Goal: Task Accomplishment & Management: Complete application form

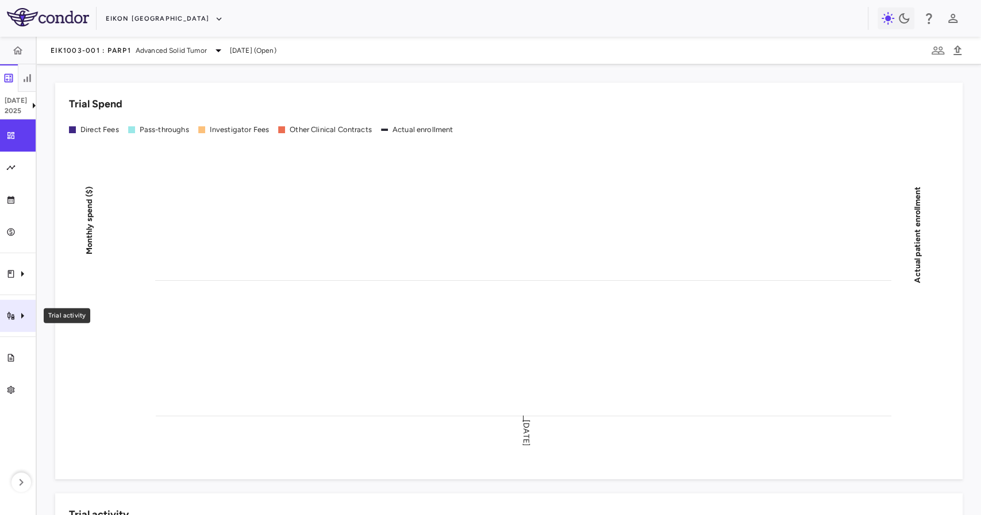
click at [13, 306] on div "Trial activity" at bounding box center [18, 316] width 36 height 32
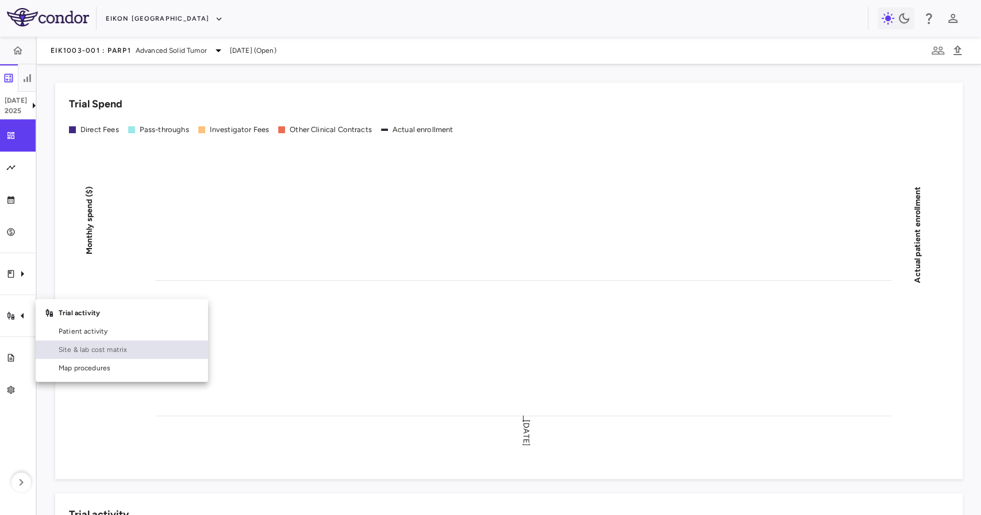
click at [93, 348] on span "Site & lab cost matrix" at bounding box center [129, 350] width 140 height 10
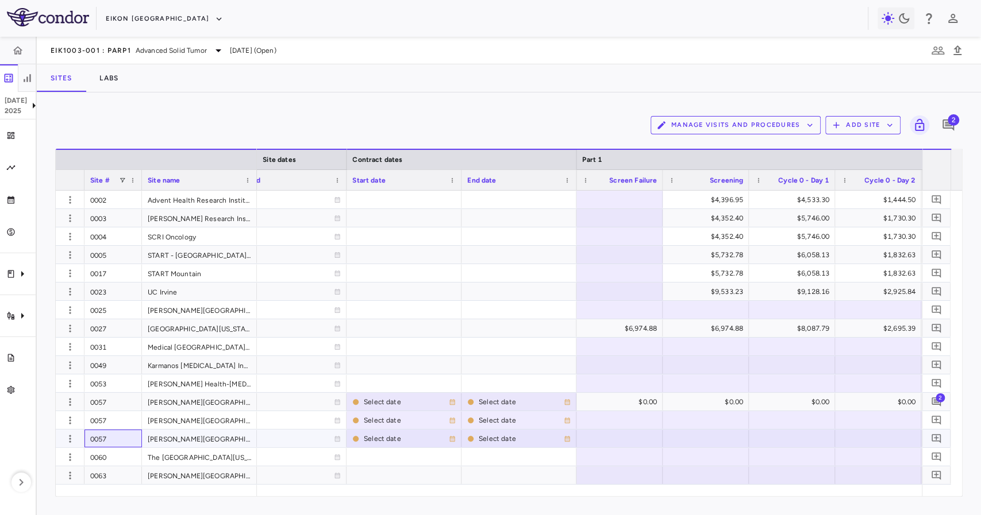
click at [115, 431] on div "0057" at bounding box center [112, 439] width 57 height 18
click at [111, 419] on div "0057" at bounding box center [112, 420] width 57 height 18
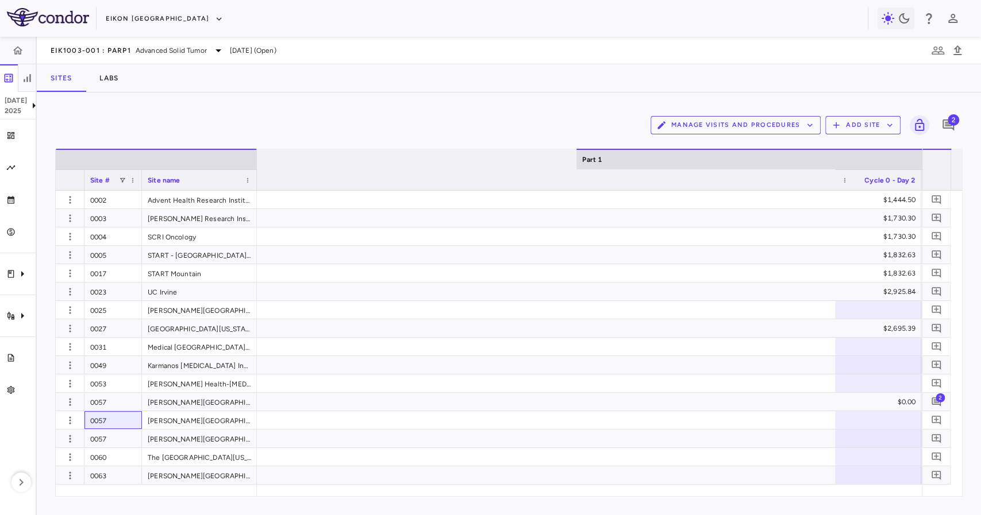
scroll to position [0, 2050]
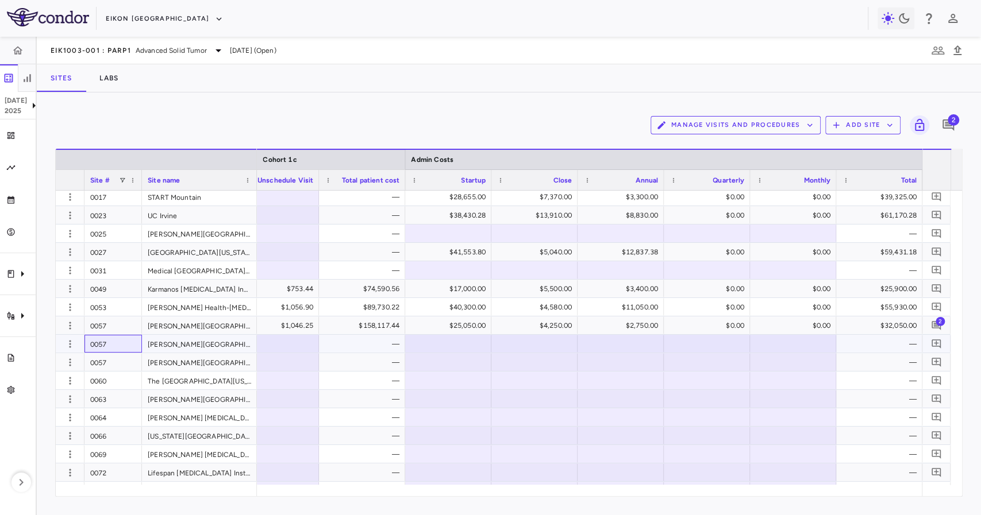
click at [132, 350] on div "0057" at bounding box center [112, 344] width 57 height 18
click at [129, 339] on div "0057" at bounding box center [112, 344] width 57 height 18
drag, startPoint x: 127, startPoint y: 358, endPoint x: 264, endPoint y: 389, distance: 140.8
click at [127, 359] on div "0057" at bounding box center [112, 362] width 57 height 18
click at [120, 349] on div "0057" at bounding box center [112, 344] width 57 height 18
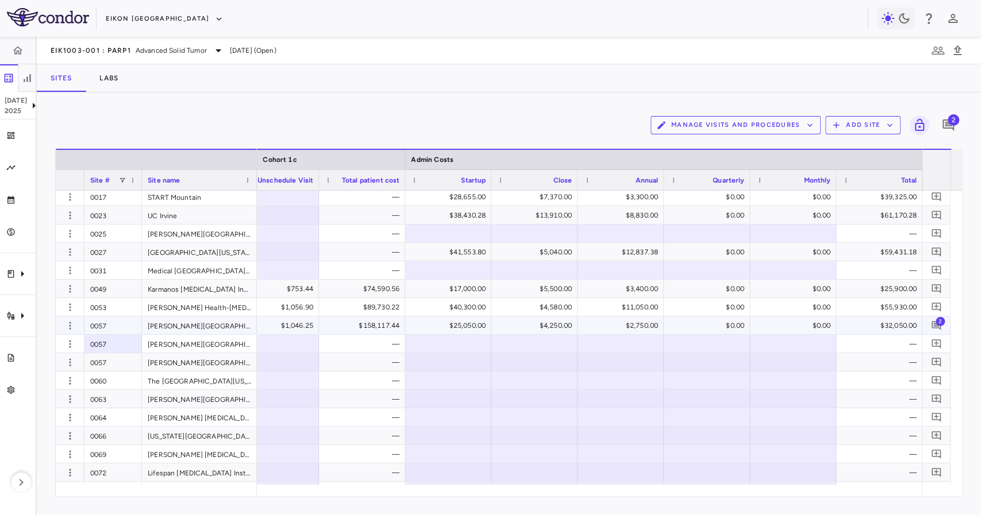
click at [121, 329] on div "0057" at bounding box center [112, 326] width 57 height 18
click at [936, 323] on span "2" at bounding box center [939, 321] width 9 height 9
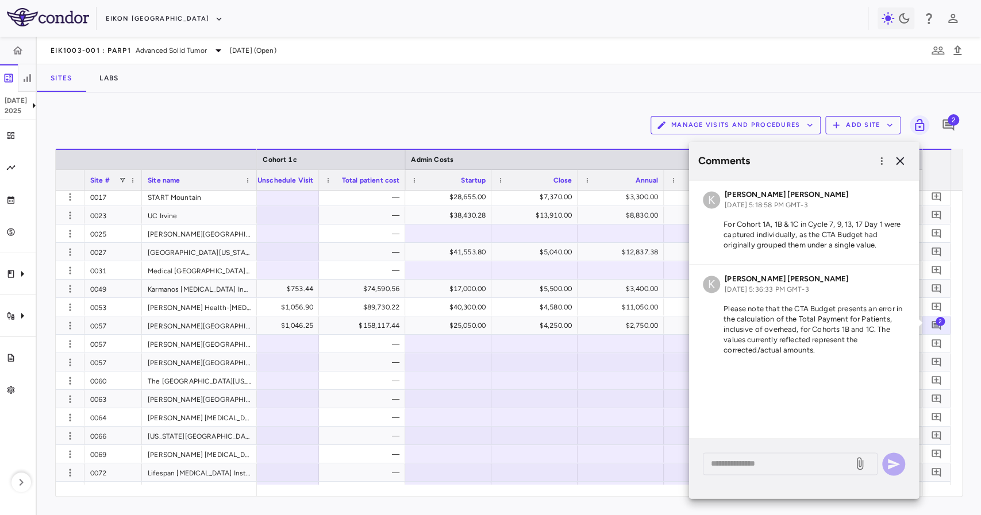
click at [799, 311] on p "Please note that the CTA Budget presents an error in the calculation of the Tot…" at bounding box center [804, 330] width 202 height 52
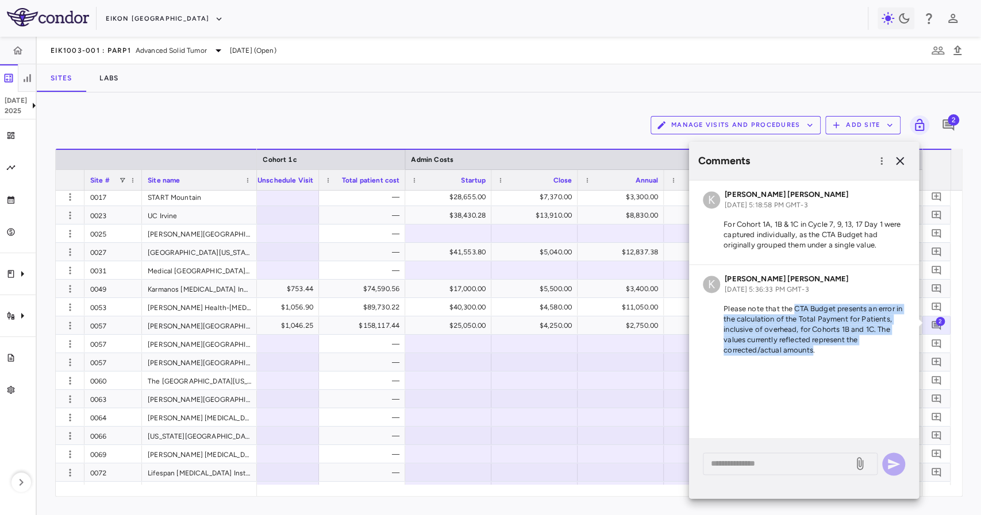
drag, startPoint x: 799, startPoint y: 311, endPoint x: 791, endPoint y: 349, distance: 39.3
click at [791, 349] on p "Please note that the CTA Budget presents an error in the calculation of the Tot…" at bounding box center [804, 330] width 202 height 52
drag, startPoint x: 791, startPoint y: 349, endPoint x: 800, endPoint y: 307, distance: 43.6
click at [800, 307] on p "Please note that the CTA Budget presents an error in the calculation of the Tot…" at bounding box center [804, 330] width 202 height 52
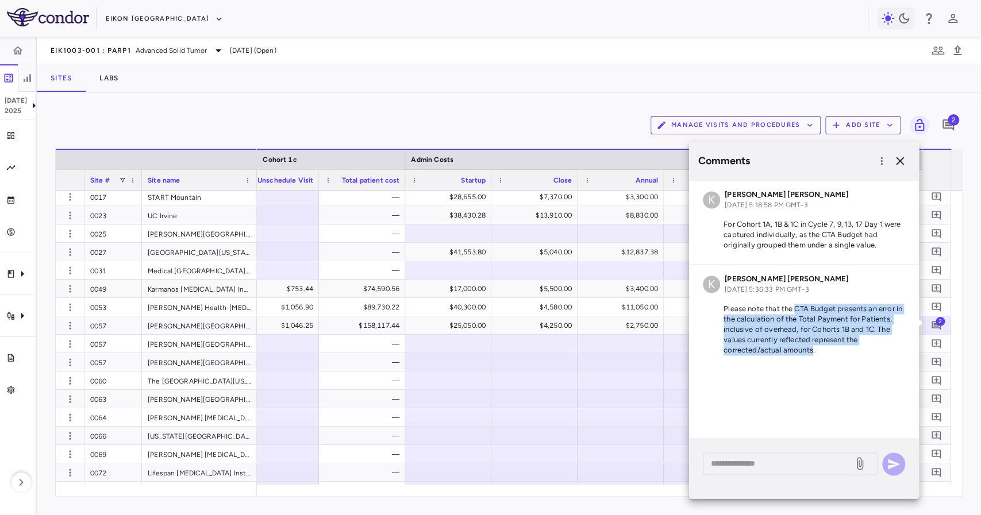
click at [800, 307] on p "Please note that the CTA Budget presents an error in the calculation of the Tot…" at bounding box center [804, 330] width 202 height 52
drag, startPoint x: 800, startPoint y: 307, endPoint x: 798, endPoint y: 346, distance: 39.7
click at [798, 346] on p "Please note that the CTA Budget presents an error in the calculation of the Tot…" at bounding box center [804, 330] width 202 height 52
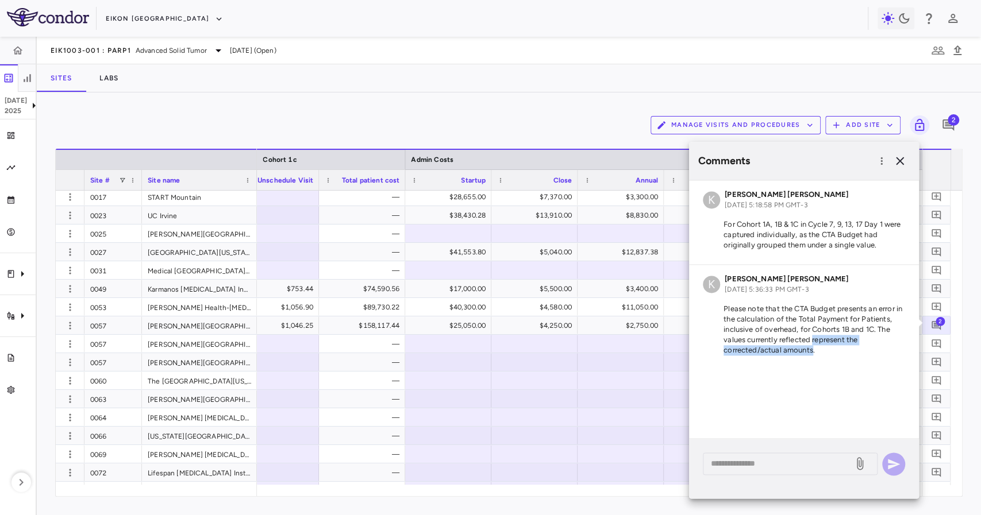
drag, startPoint x: 798, startPoint y: 346, endPoint x: 811, endPoint y: 340, distance: 14.6
click at [811, 340] on p "Please note that the CTA Budget presents an error in the calculation of the Tot…" at bounding box center [804, 330] width 202 height 52
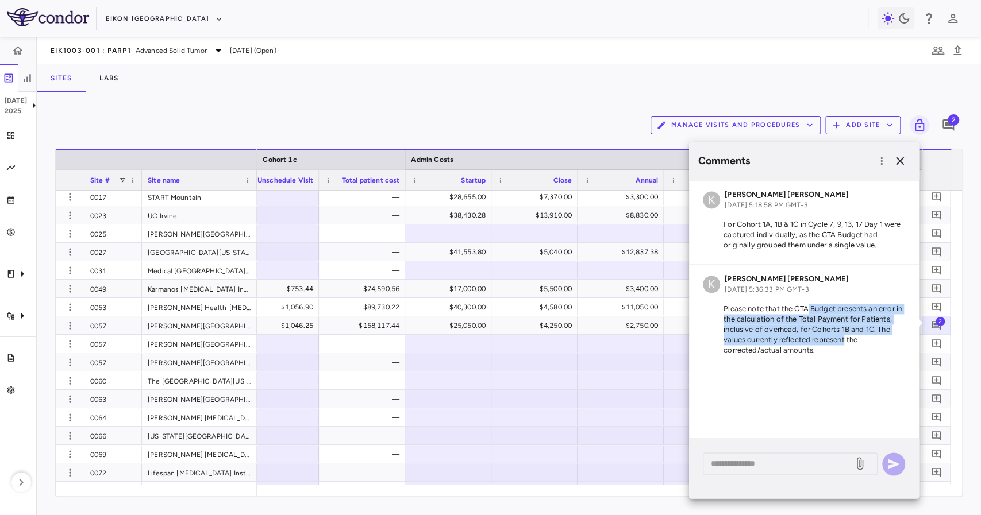
drag, startPoint x: 811, startPoint y: 340, endPoint x: 806, endPoint y: 303, distance: 37.2
click at [806, 303] on div "K Karla Paulina Villegas Soto Aug 22, 2025, 5:36:33 PM GMT-3 Please note that t…" at bounding box center [804, 317] width 230 height 105
click at [806, 306] on p "Please note that the CTA Budget presents an error in the calculation of the Tot…" at bounding box center [804, 330] width 202 height 52
drag, startPoint x: 806, startPoint y: 306, endPoint x: 806, endPoint y: 349, distance: 42.5
click at [806, 349] on p "Please note that the CTA Budget presents an error in the calculation of the Tot…" at bounding box center [804, 330] width 202 height 52
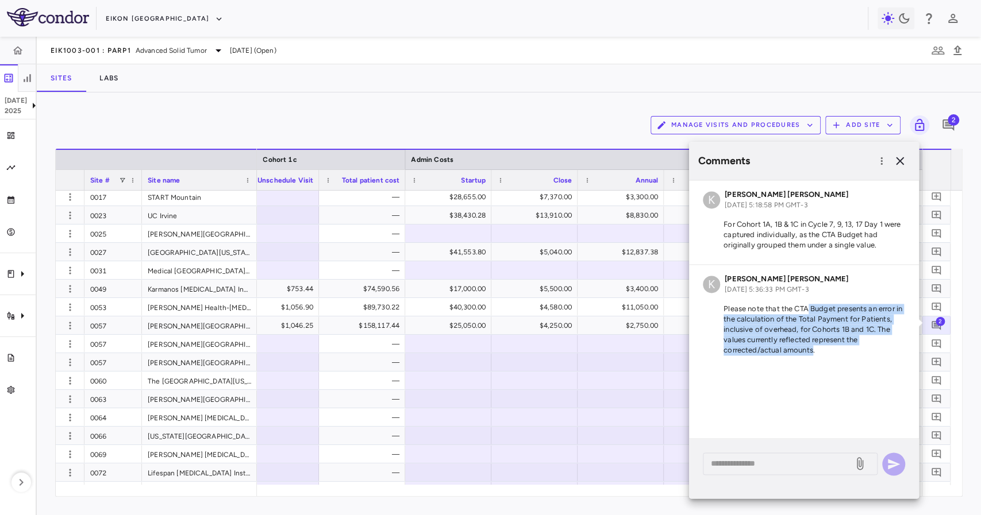
click at [806, 349] on p "Please note that the CTA Budget presents an error in the calculation of the Tot…" at bounding box center [804, 330] width 202 height 52
drag, startPoint x: 806, startPoint y: 349, endPoint x: 807, endPoint y: 308, distance: 40.8
click at [807, 308] on p "Please note that the CTA Budget presents an error in the calculation of the Tot…" at bounding box center [804, 330] width 202 height 52
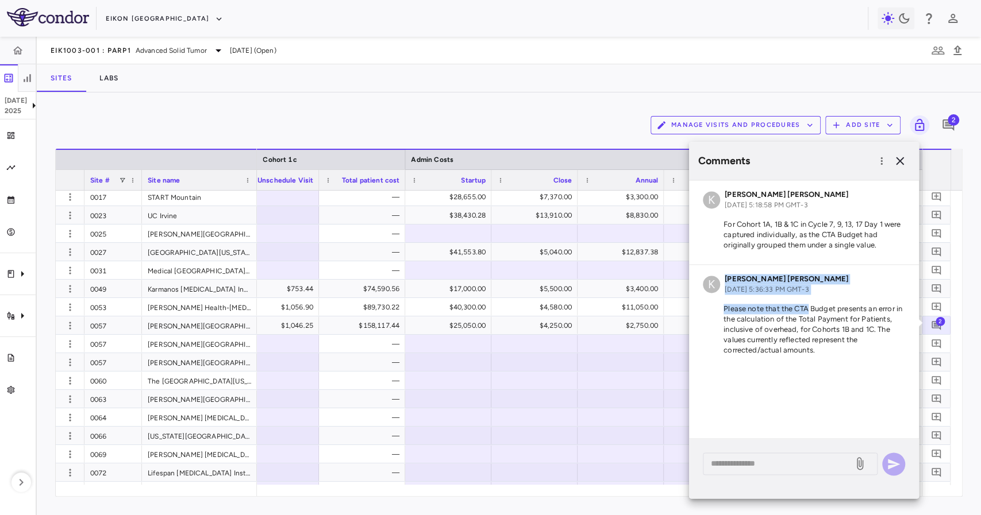
drag, startPoint x: 807, startPoint y: 308, endPoint x: 814, endPoint y: 350, distance: 43.0
click at [814, 350] on p "Please note that the CTA Budget presents an error in the calculation of the Tot…" at bounding box center [804, 330] width 202 height 52
drag, startPoint x: 814, startPoint y: 350, endPoint x: 802, endPoint y: 310, distance: 41.8
click at [802, 310] on p "Please note that the CTA Budget presents an error in the calculation of the Tot…" at bounding box center [804, 330] width 202 height 52
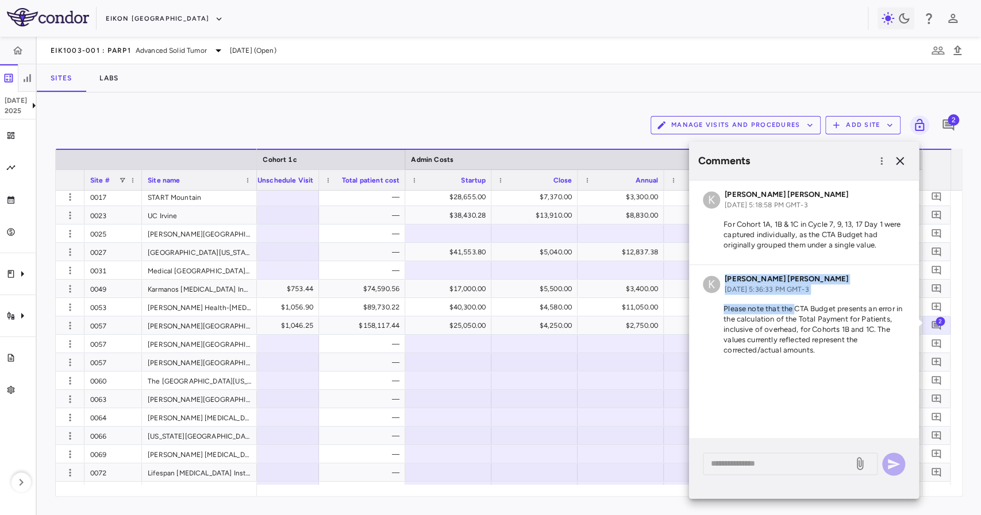
click at [802, 310] on p "Please note that the CTA Budget presents an error in the calculation of the Tot…" at bounding box center [804, 330] width 202 height 52
drag, startPoint x: 802, startPoint y: 310, endPoint x: 816, endPoint y: 349, distance: 41.4
click at [816, 349] on p "Please note that the CTA Budget presents an error in the calculation of the Tot…" at bounding box center [804, 330] width 202 height 52
click at [816, 350] on p "Please note that the CTA Budget presents an error in the calculation of the Tot…" at bounding box center [804, 330] width 202 height 52
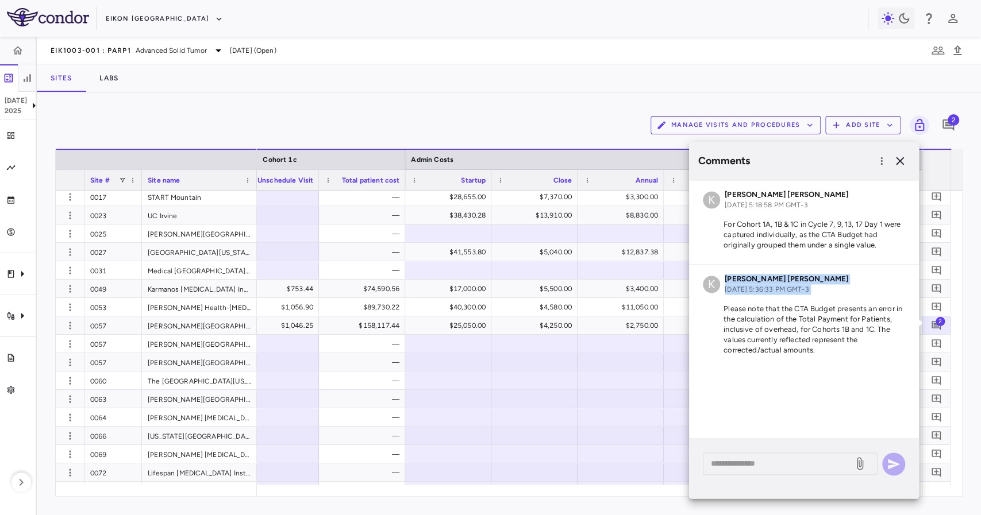
click at [816, 350] on p "Please note that the CTA Budget presents an error in the calculation of the Tot…" at bounding box center [804, 330] width 202 height 52
click at [811, 322] on p "Please note that the CTA Budget presents an error in the calculation of the Tot…" at bounding box center [804, 330] width 202 height 52
drag, startPoint x: 899, startPoint y: 167, endPoint x: 902, endPoint y: 190, distance: 23.2
click at [899, 168] on icon "button" at bounding box center [900, 161] width 14 height 14
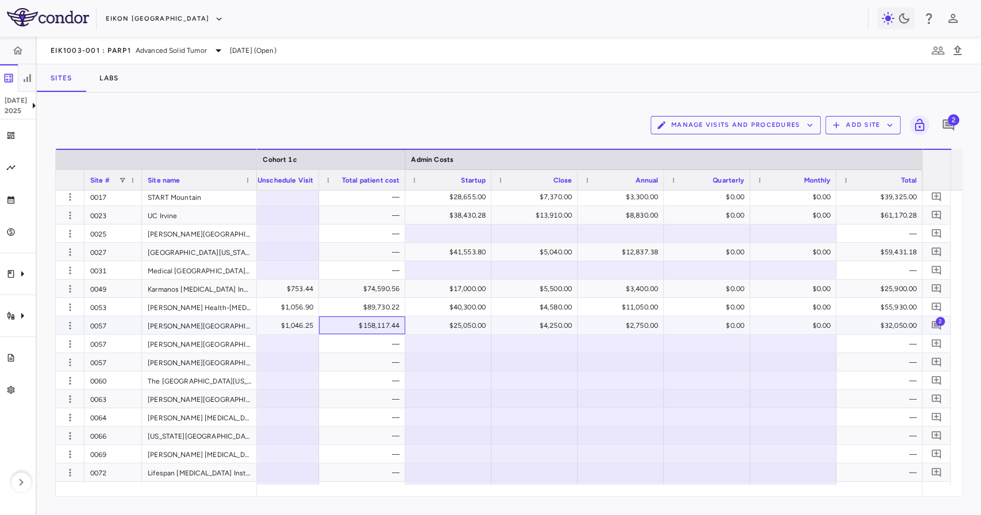
click at [341, 324] on div "$158,117.44" at bounding box center [364, 326] width 70 height 18
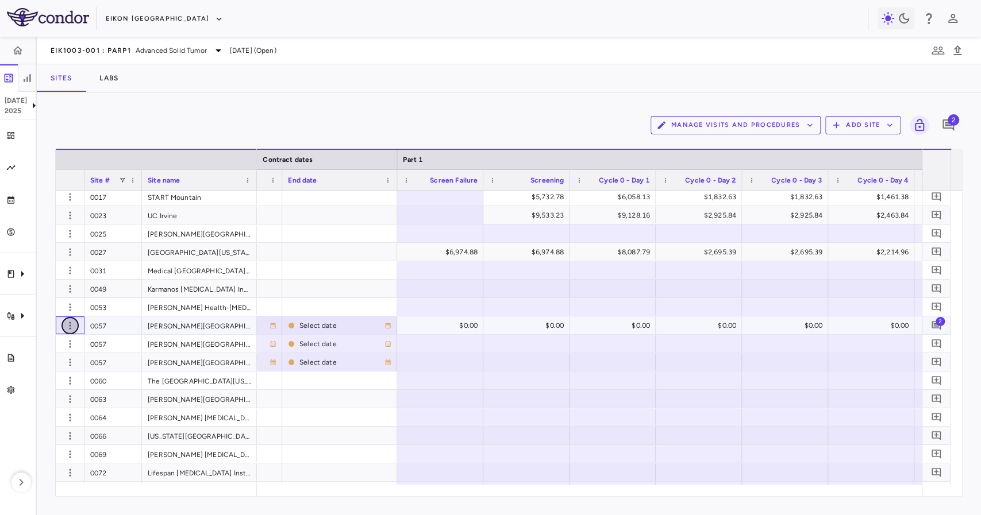
click at [70, 323] on icon "button" at bounding box center [69, 325] width 11 height 11
click at [69, 362] on div "Edit site" at bounding box center [58, 357] width 71 height 10
type input "****"
type input "**********"
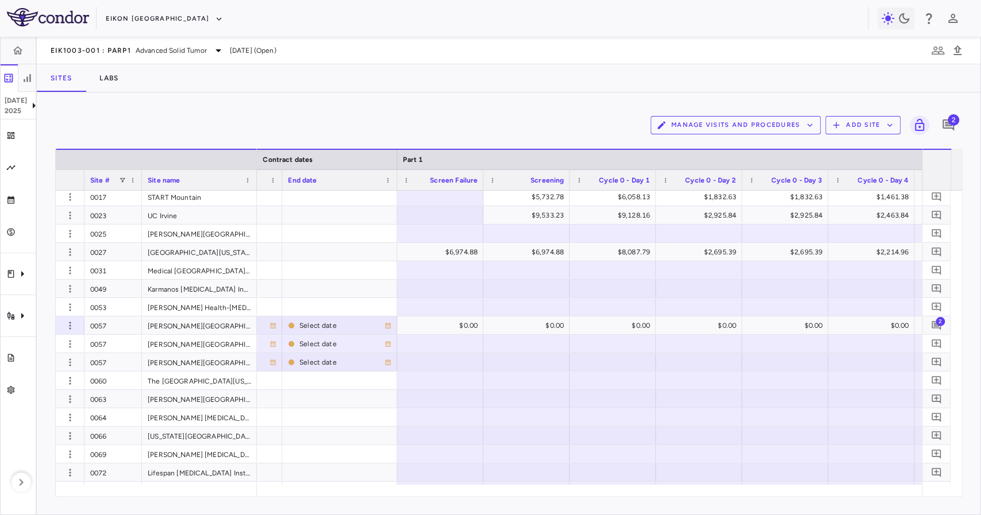
type input "**********"
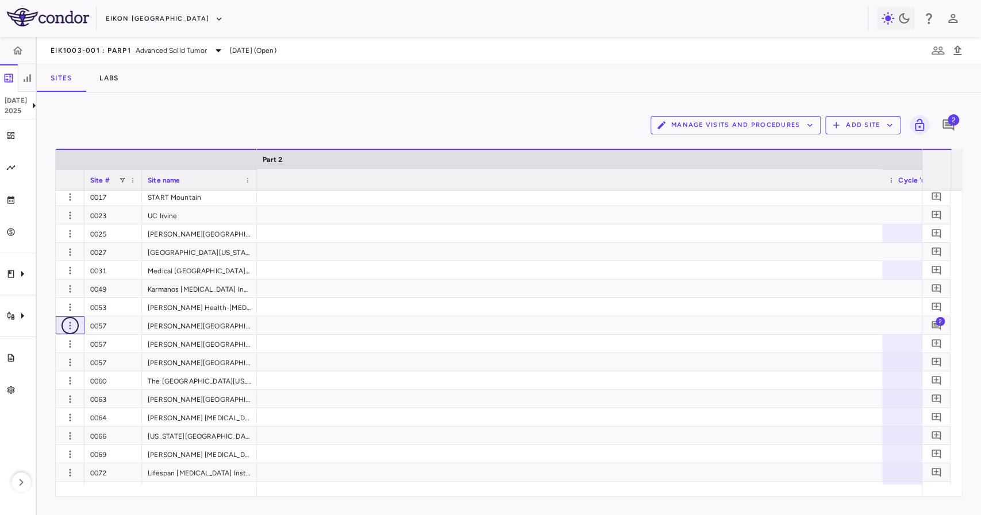
scroll to position [0, 4518]
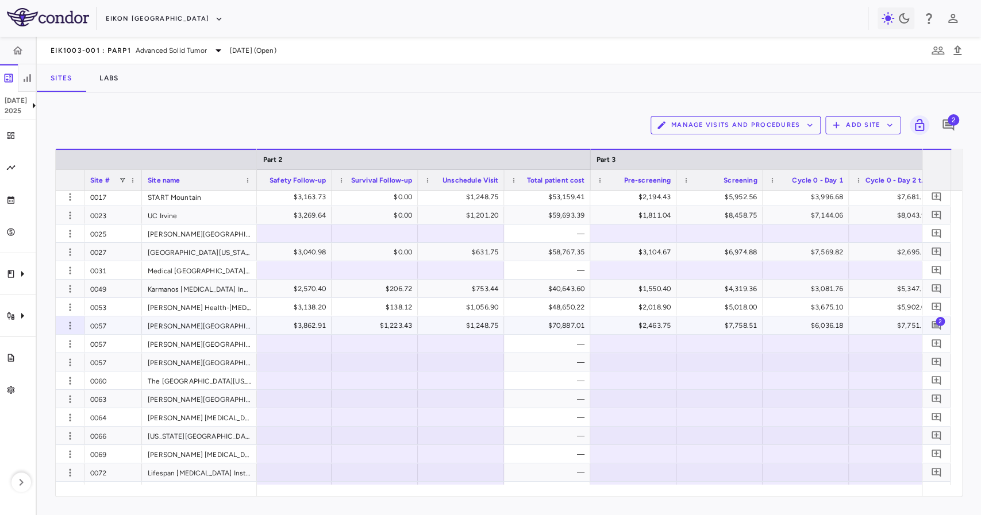
click at [525, 326] on div "$70,887.01" at bounding box center [549, 326] width 70 height 18
click at [126, 342] on div "0057" at bounding box center [112, 344] width 57 height 18
click at [127, 359] on div "0057" at bounding box center [112, 362] width 57 height 18
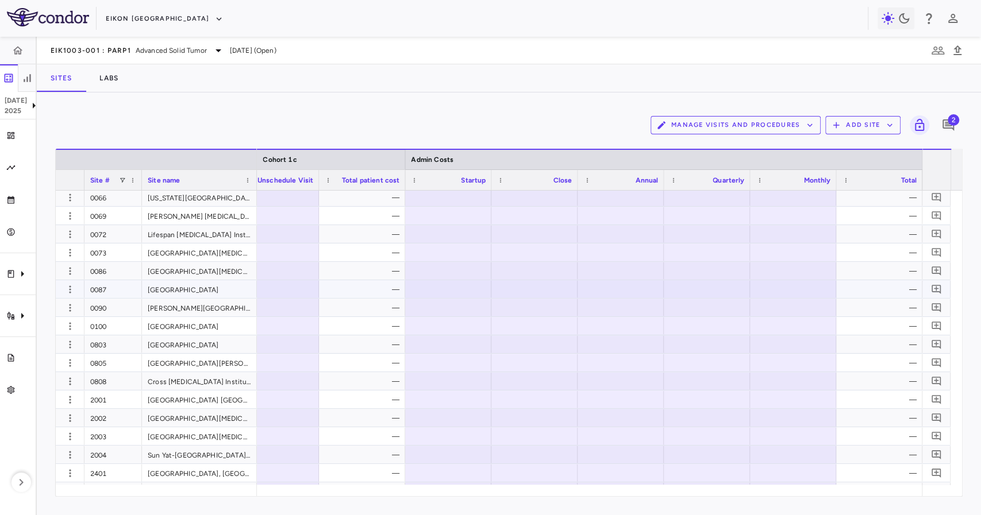
scroll to position [85, 0]
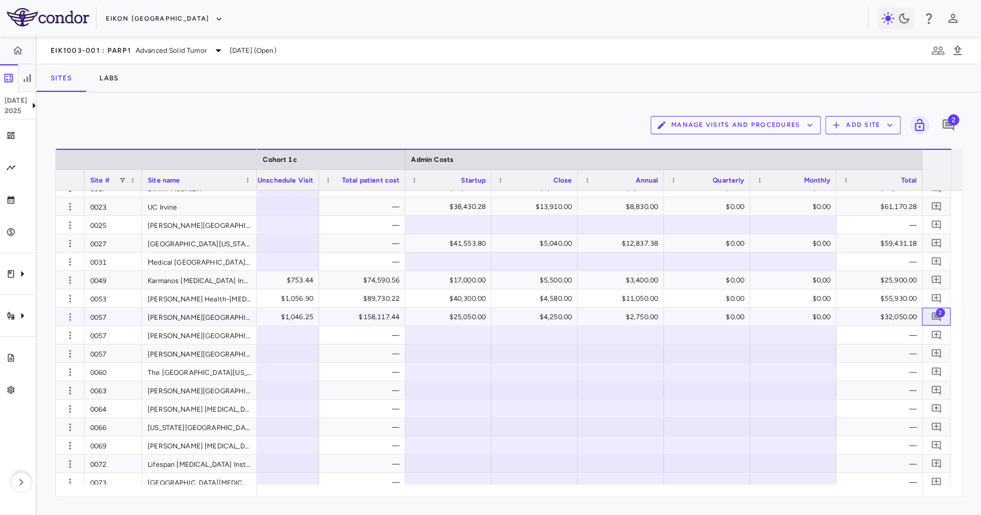
click at [938, 313] on span "2" at bounding box center [939, 312] width 9 height 9
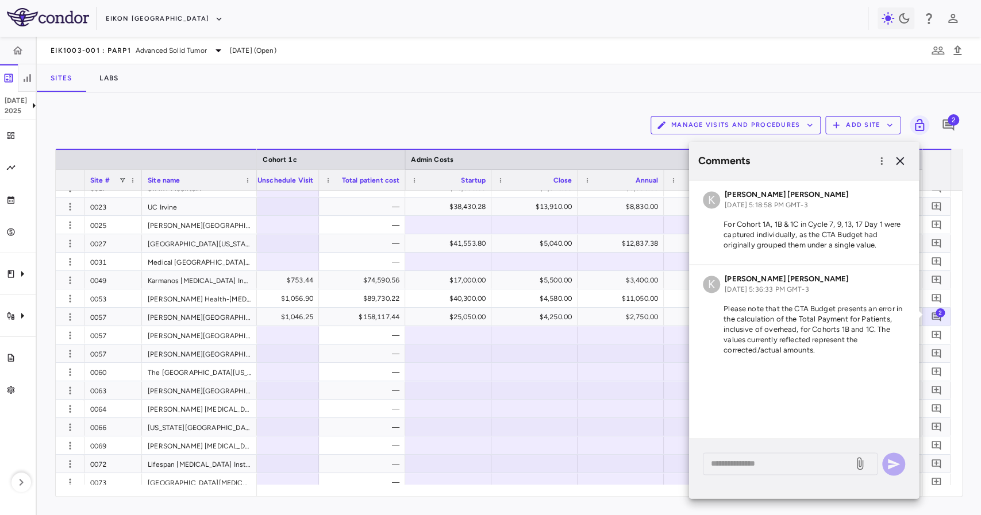
click at [787, 313] on p "Please note that the CTA Budget presents an error in the calculation of the Tot…" at bounding box center [804, 330] width 202 height 52
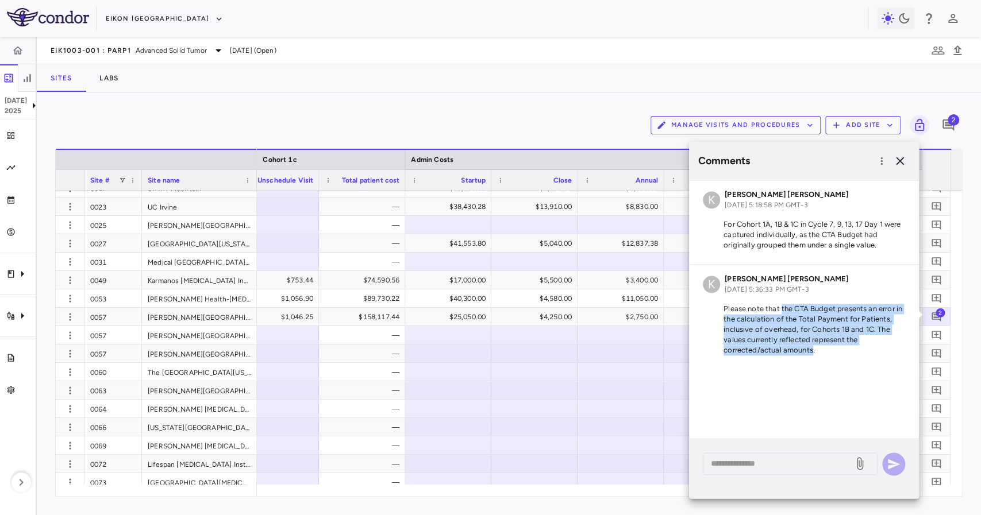
drag, startPoint x: 788, startPoint y: 313, endPoint x: 784, endPoint y: 347, distance: 34.7
click at [784, 347] on p "Please note that the CTA Budget presents an error in the calculation of the Tot…" at bounding box center [804, 330] width 202 height 52
drag, startPoint x: 784, startPoint y: 347, endPoint x: 801, endPoint y: 310, distance: 41.4
click at [801, 310] on p "Please note that the CTA Budget presents an error in the calculation of the Tot…" at bounding box center [804, 330] width 202 height 52
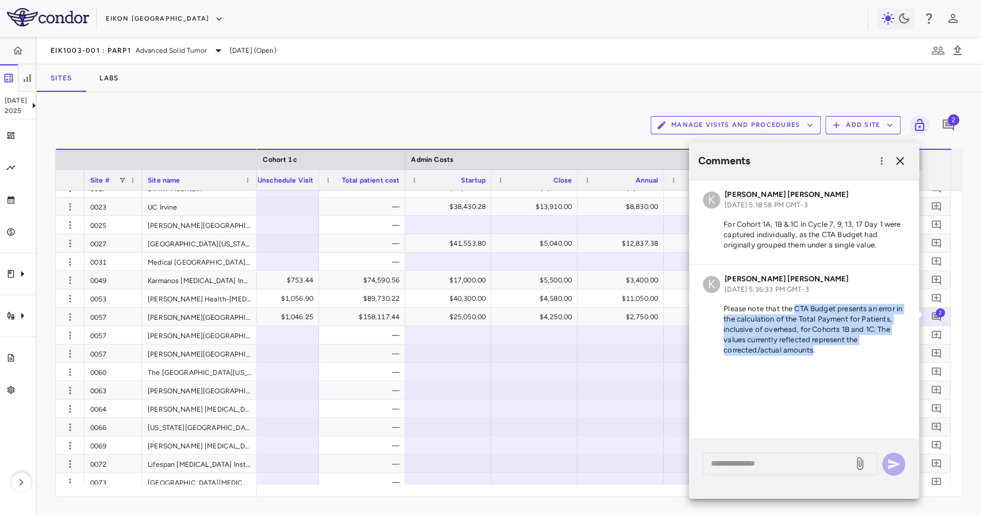
click at [801, 310] on p "Please note that the CTA Budget presents an error in the calculation of the Tot…" at bounding box center [804, 330] width 202 height 52
drag, startPoint x: 801, startPoint y: 310, endPoint x: 795, endPoint y: 350, distance: 41.3
click at [795, 350] on p "Please note that the CTA Budget presents an error in the calculation of the Tot…" at bounding box center [804, 330] width 202 height 52
drag, startPoint x: 795, startPoint y: 350, endPoint x: 811, endPoint y: 311, distance: 42.8
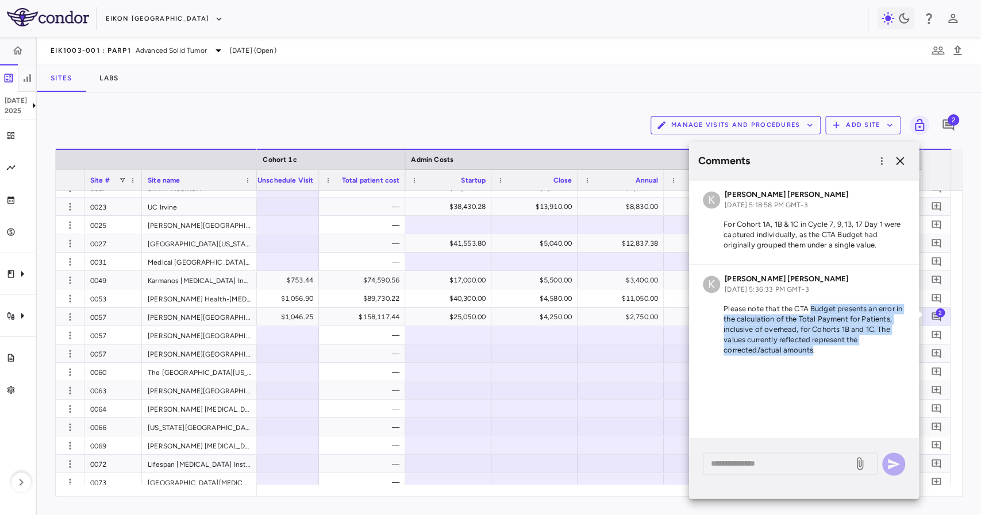
click at [811, 311] on p "Please note that the CTA Budget presents an error in the calculation of the Tot…" at bounding box center [804, 330] width 202 height 52
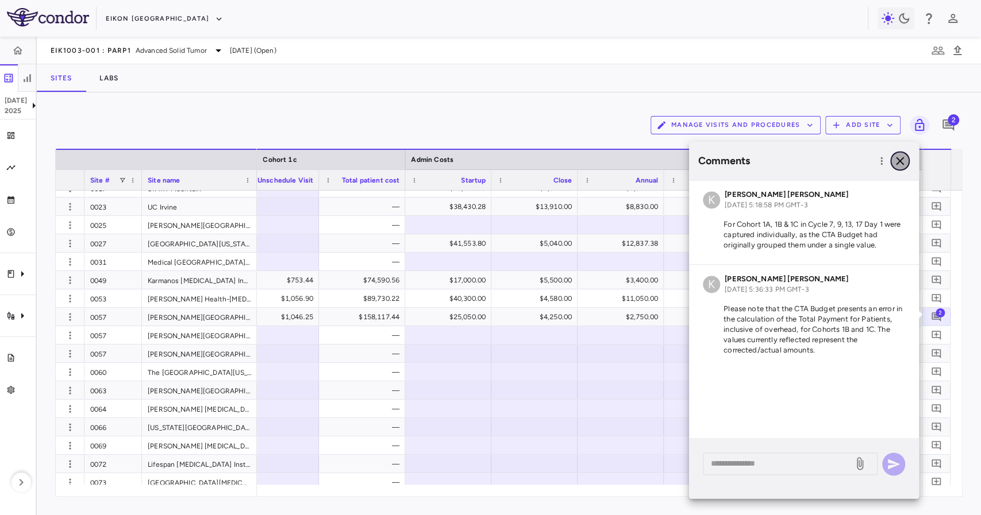
click at [895, 160] on icon "button" at bounding box center [900, 161] width 14 height 14
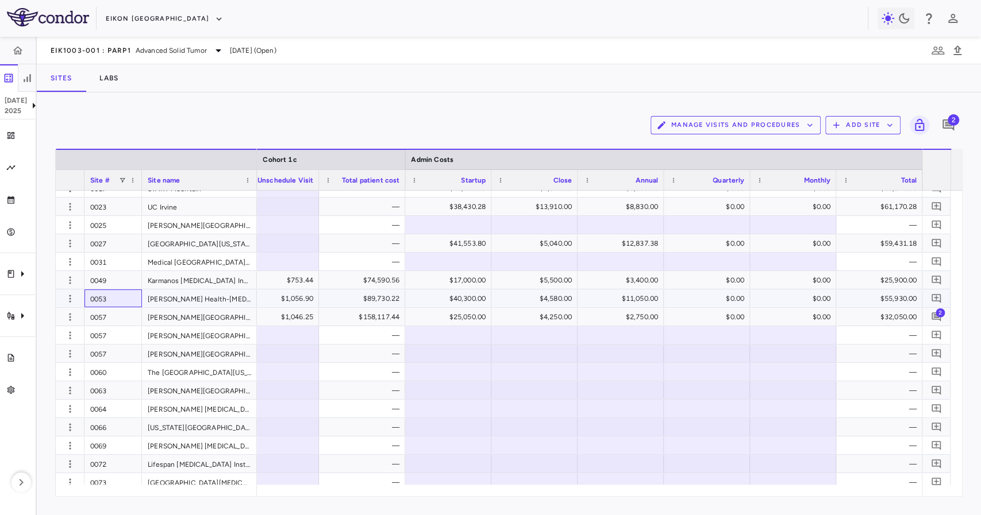
click at [130, 293] on div "0053" at bounding box center [112, 299] width 57 height 18
click at [905, 305] on div "$55,930.00" at bounding box center [881, 299] width 70 height 18
click at [941, 311] on span "2" at bounding box center [939, 312] width 9 height 9
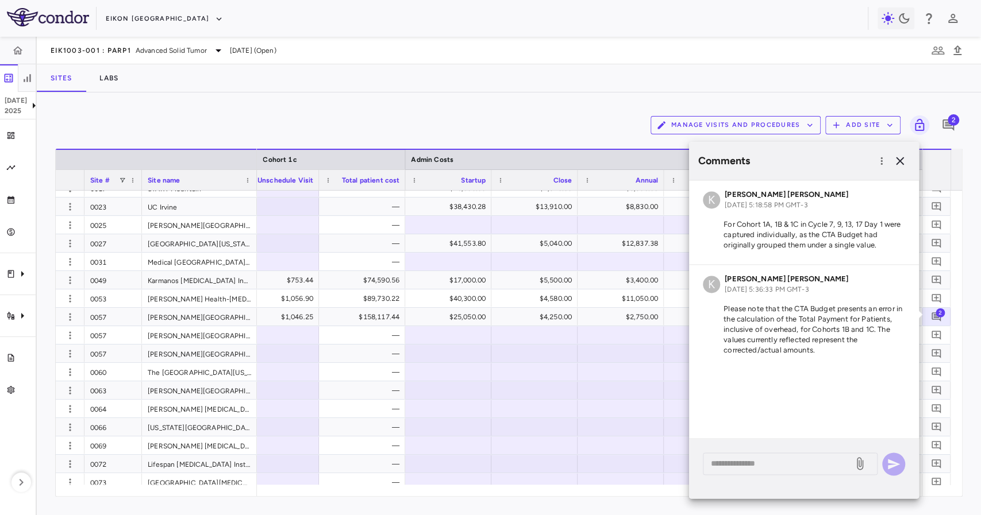
click at [783, 216] on div "K Karla Paulina Villegas Soto Aug 22, 2025, 5:18:58 PM GMT-3 For Cohort 1A, 1B …" at bounding box center [804, 222] width 230 height 84
click at [905, 152] on div "Comments" at bounding box center [804, 161] width 230 height 38
click at [904, 159] on icon "button" at bounding box center [900, 161] width 14 height 14
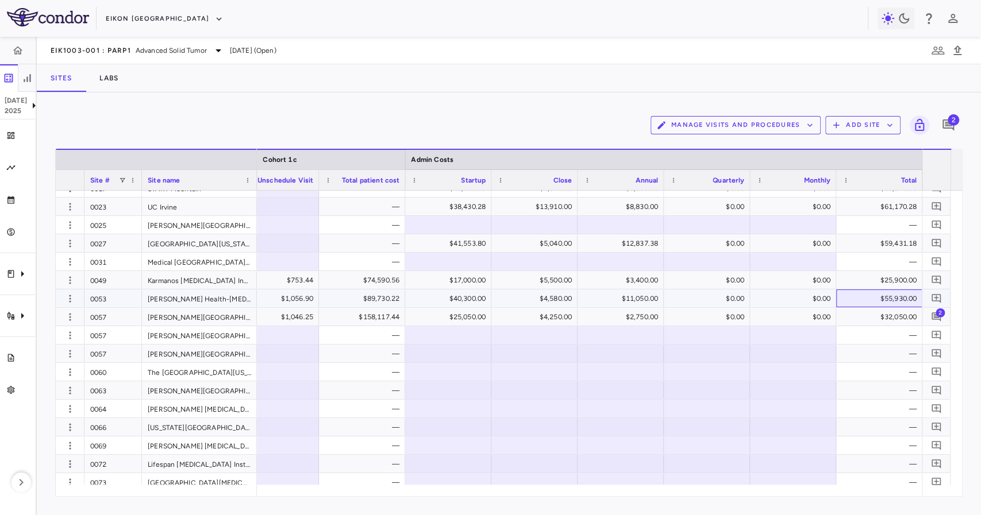
click at [896, 301] on div "$55,930.00" at bounding box center [881, 299] width 70 height 18
click at [115, 291] on div "0053" at bounding box center [112, 299] width 57 height 18
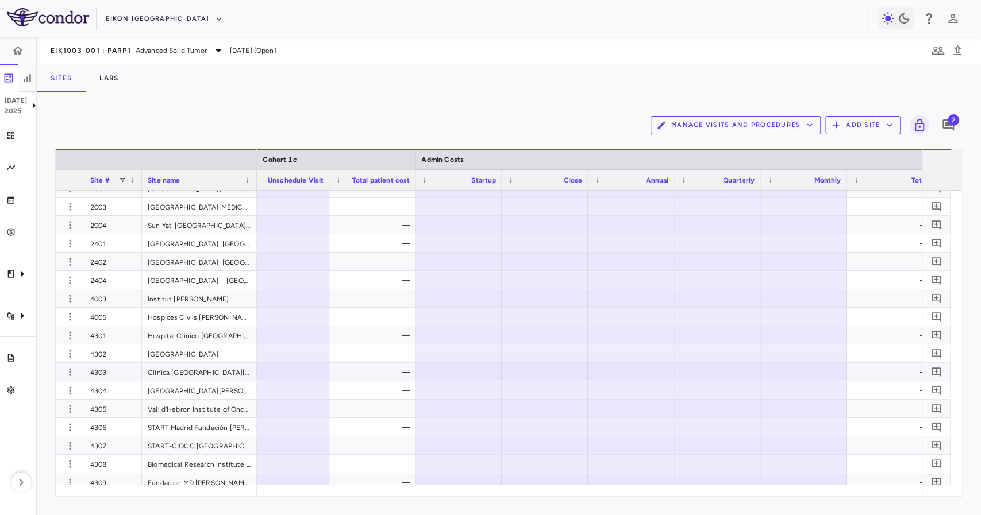
scroll to position [161, 0]
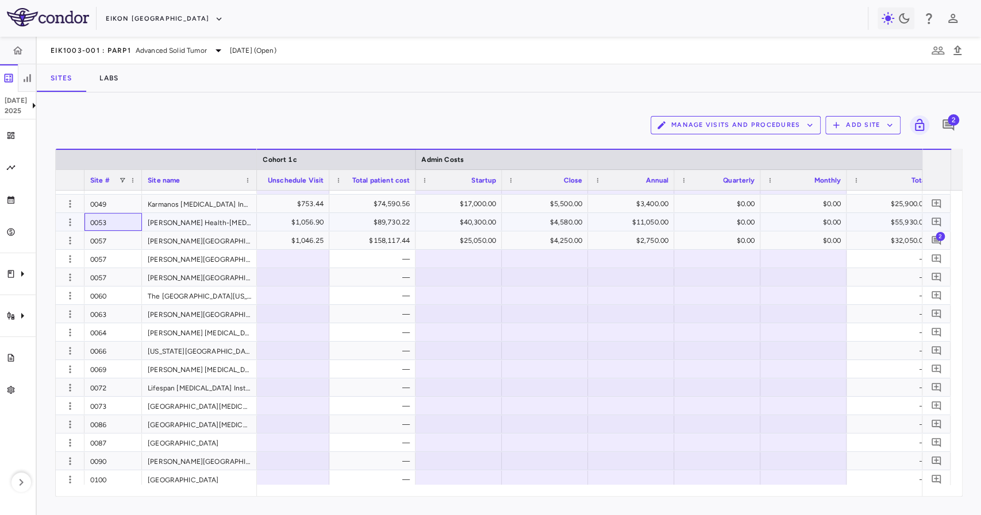
click at [114, 223] on div "0053" at bounding box center [112, 222] width 57 height 18
click at [121, 244] on div "0057" at bounding box center [112, 241] width 57 height 18
click at [121, 255] on div "0057" at bounding box center [112, 259] width 57 height 18
click at [122, 261] on div "0057" at bounding box center [112, 259] width 57 height 18
click at [124, 275] on div "0057" at bounding box center [112, 277] width 57 height 18
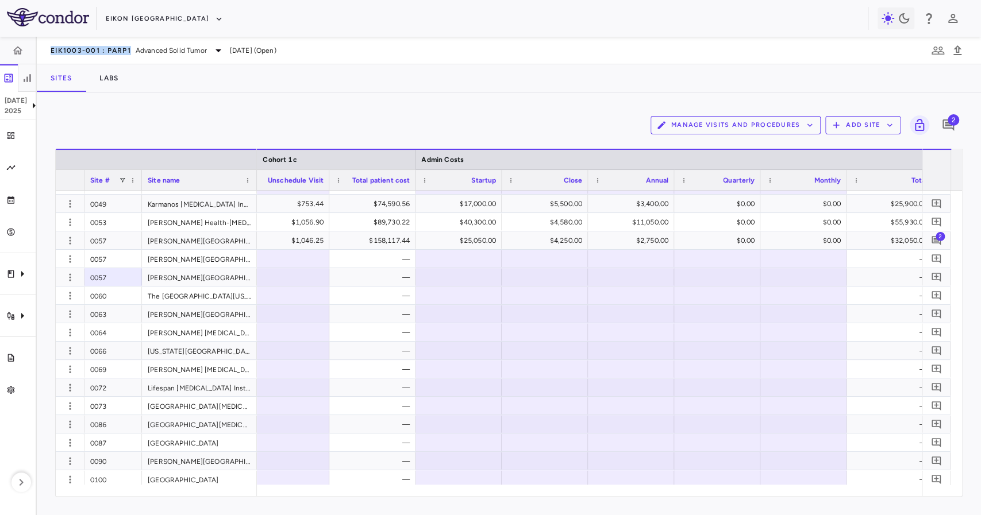
drag, startPoint x: 44, startPoint y: 46, endPoint x: 129, endPoint y: 57, distance: 85.8
click at [129, 57] on div "EIK1003-001 : PARP1 Advanced Solid Tumor Jul 2025 (Open)" at bounding box center [509, 51] width 944 height 28
copy span "EIK1003-001 : PARP1"
click at [117, 276] on div "0057" at bounding box center [112, 277] width 57 height 18
click at [115, 260] on div "0057" at bounding box center [112, 259] width 57 height 18
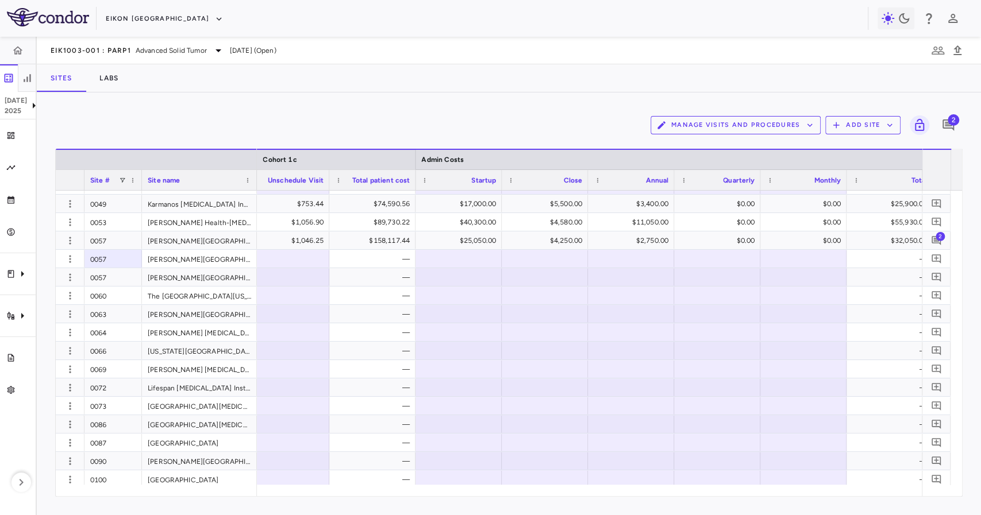
click at [481, 103] on div "Manage Visits and Procedures Add Site 2 Drag here to set row groups Drag here t…" at bounding box center [509, 304] width 944 height 423
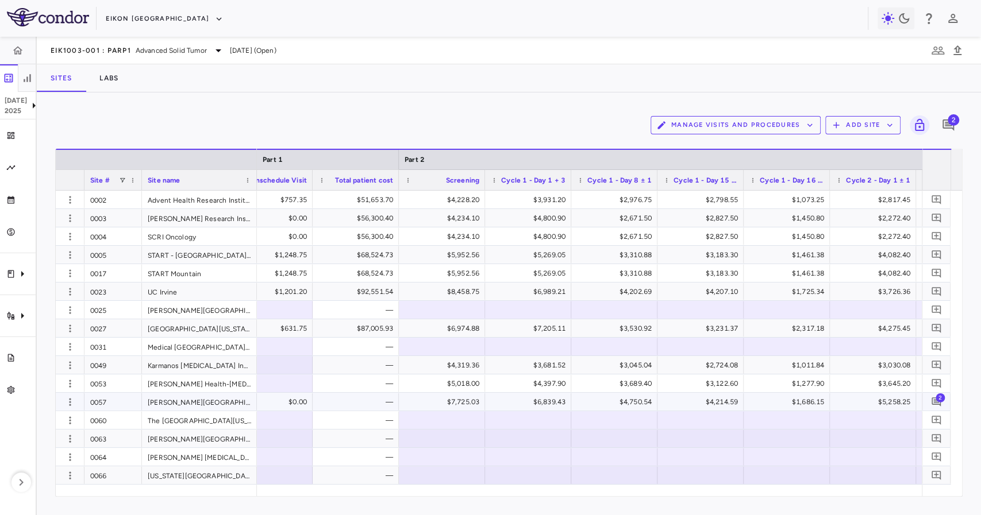
click at [376, 381] on div "—" at bounding box center [358, 384] width 70 height 18
click at [370, 408] on div "—" at bounding box center [358, 402] width 70 height 18
click at [362, 365] on div "—" at bounding box center [358, 365] width 70 height 18
click at [364, 410] on div "—" at bounding box center [358, 402] width 70 height 18
click at [346, 424] on div "—" at bounding box center [358, 420] width 70 height 18
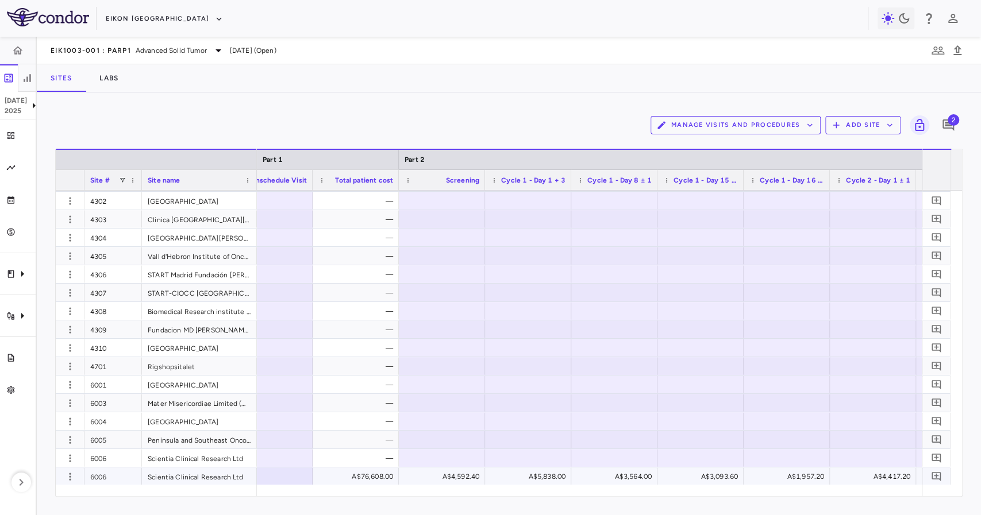
click at [372, 468] on div "A$76,608.00" at bounding box center [358, 477] width 70 height 18
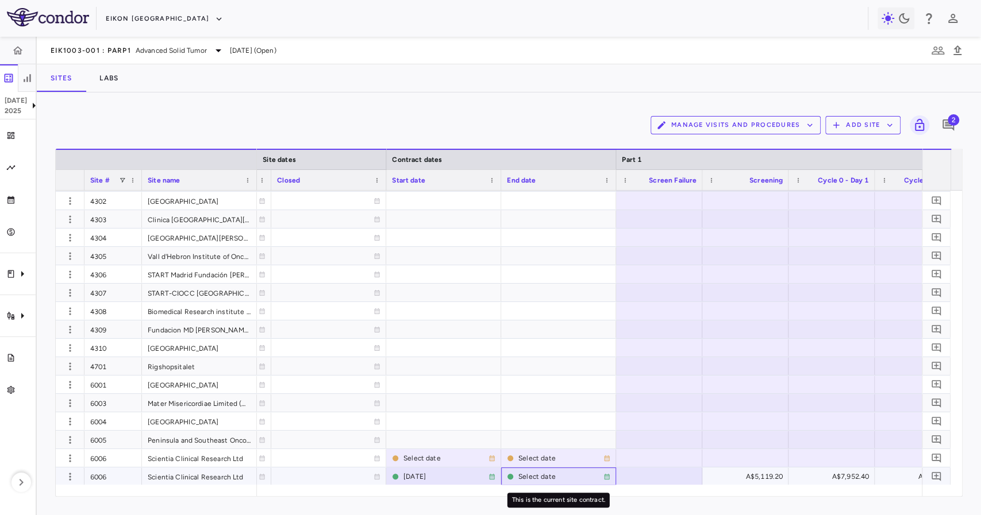
click at [519, 473] on div "Select date" at bounding box center [560, 477] width 85 height 18
click at [533, 477] on input "**********" at bounding box center [548, 477] width 93 height 19
click at [571, 478] on input "**********" at bounding box center [548, 477] width 93 height 19
type input "**********"
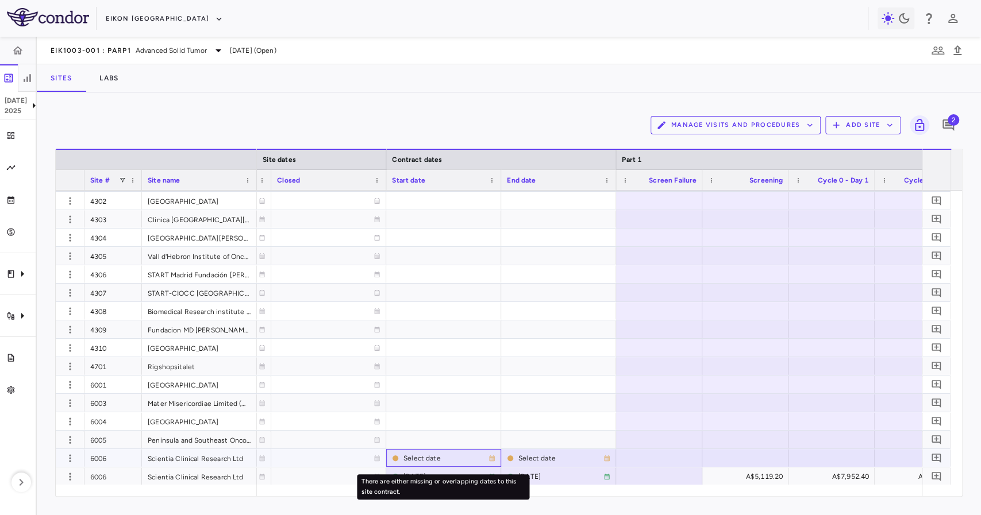
click at [433, 456] on div "Select date" at bounding box center [445, 458] width 85 height 18
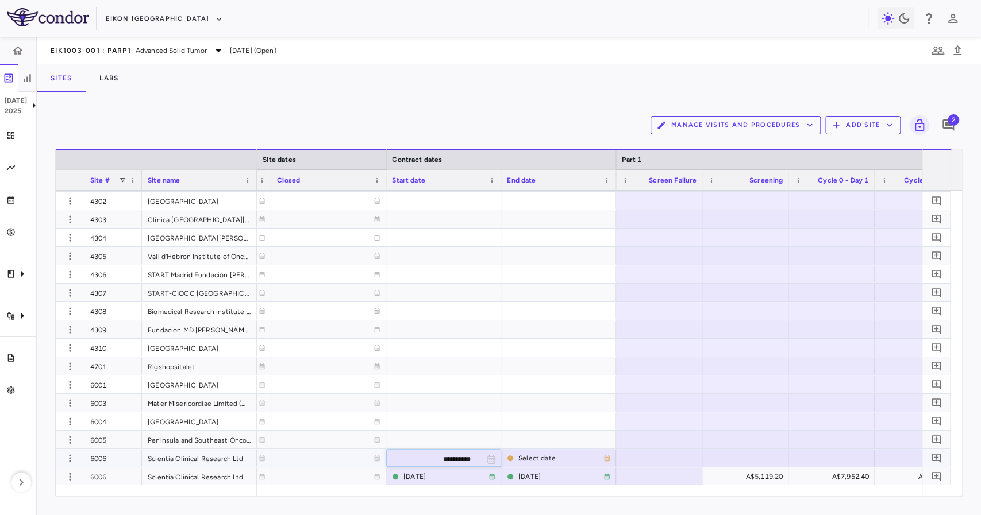
click at [452, 458] on input "**********" at bounding box center [433, 459] width 93 height 19
type input "**********"
click at [448, 464] on div at bounding box center [443, 458] width 103 height 17
click at [454, 457] on input "**********" at bounding box center [433, 459] width 93 height 19
click at [449, 456] on div "Select date" at bounding box center [445, 458] width 85 height 18
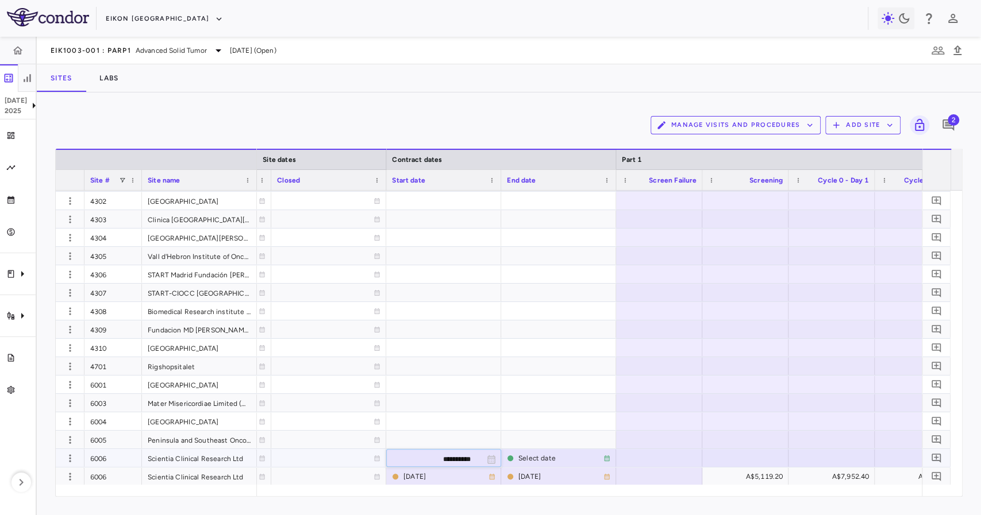
click at [437, 456] on input "**********" at bounding box center [433, 459] width 93 height 19
click at [457, 454] on input "**********" at bounding box center [433, 459] width 93 height 19
type input "**********"
click at [441, 460] on div "[DATE]" at bounding box center [442, 458] width 92 height 18
click at [465, 454] on input "**********" at bounding box center [433, 459] width 93 height 19
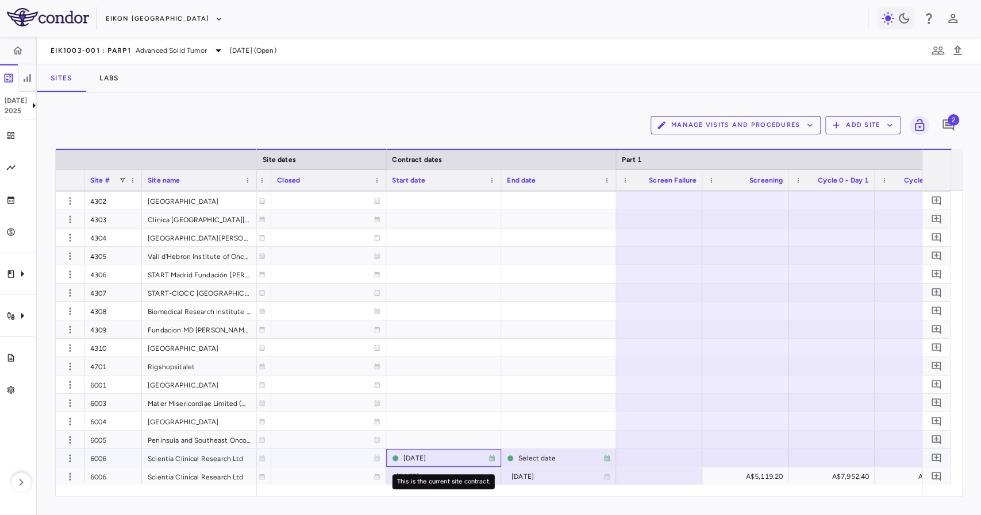
click at [450, 449] on div "[DATE]" at bounding box center [445, 458] width 85 height 18
click at [468, 460] on input "**********" at bounding box center [433, 459] width 93 height 19
type input "**********"
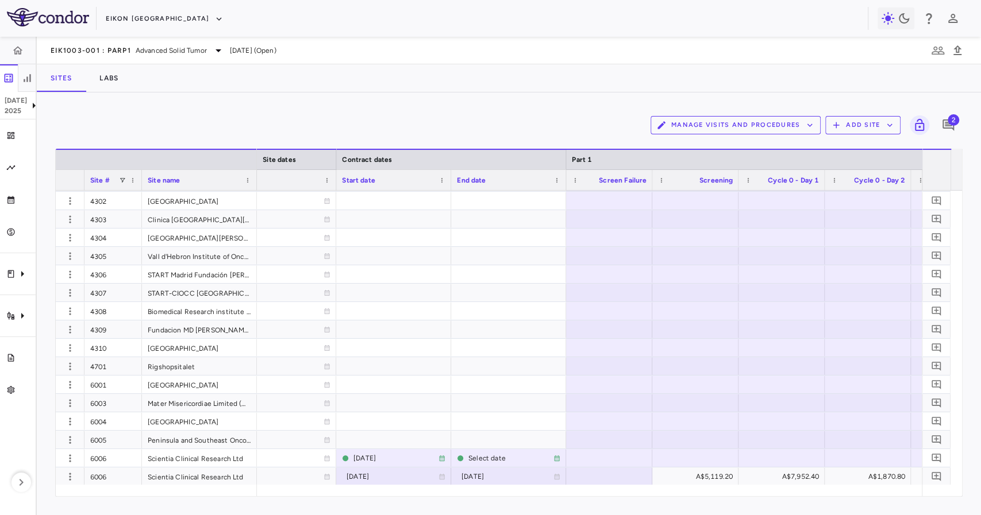
scroll to position [0, 1015]
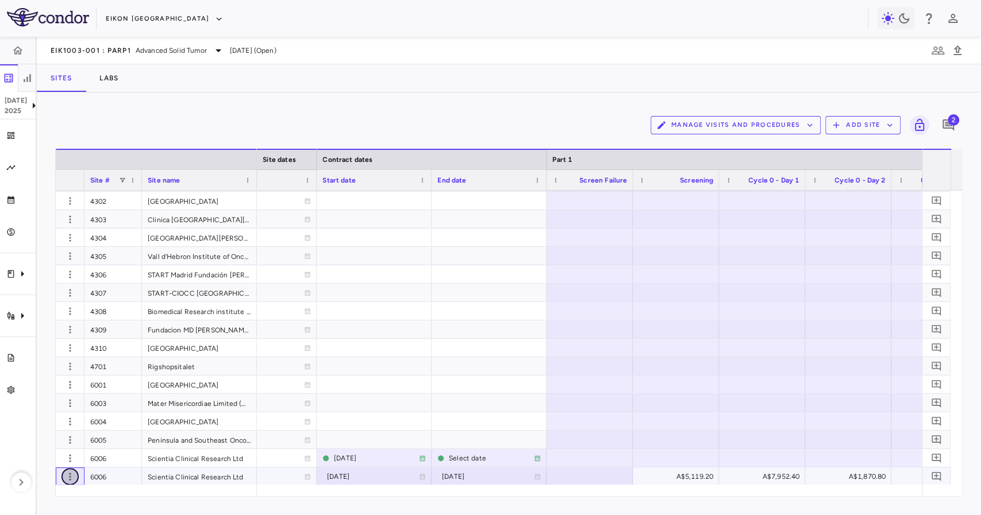
click at [67, 477] on icon "button" at bounding box center [69, 476] width 11 height 11
click at [76, 496] on div "Edit site" at bounding box center [53, 500] width 107 height 21
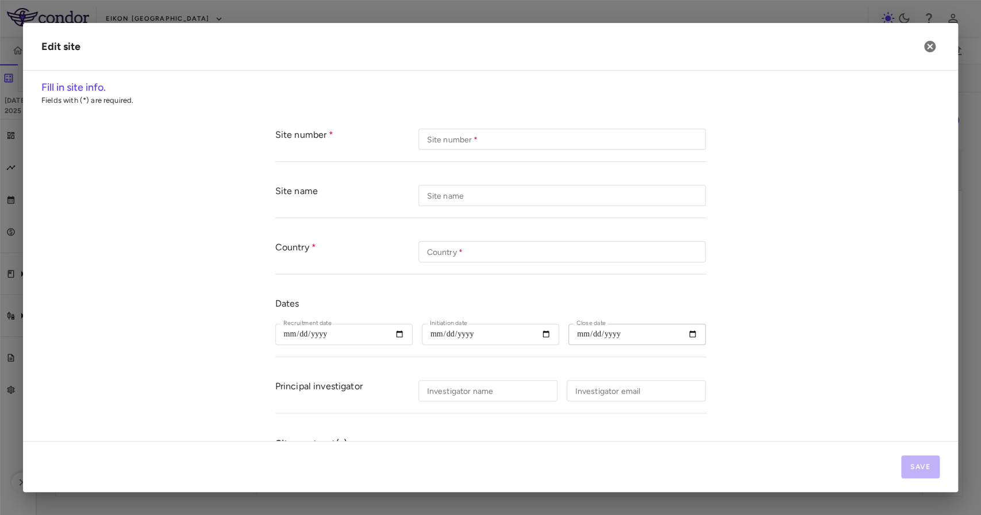
type input "****"
type input "**********"
type input "*********"
type input "**********"
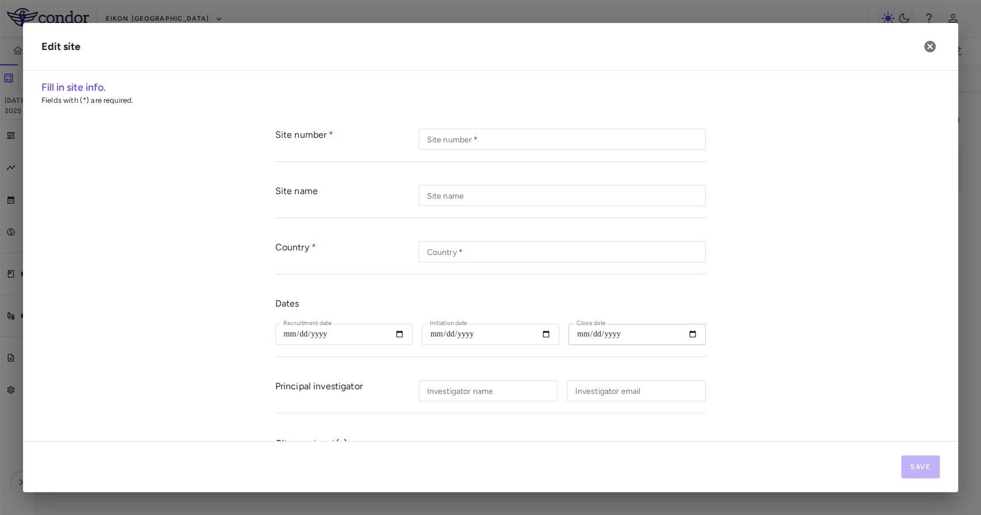
type input "**********"
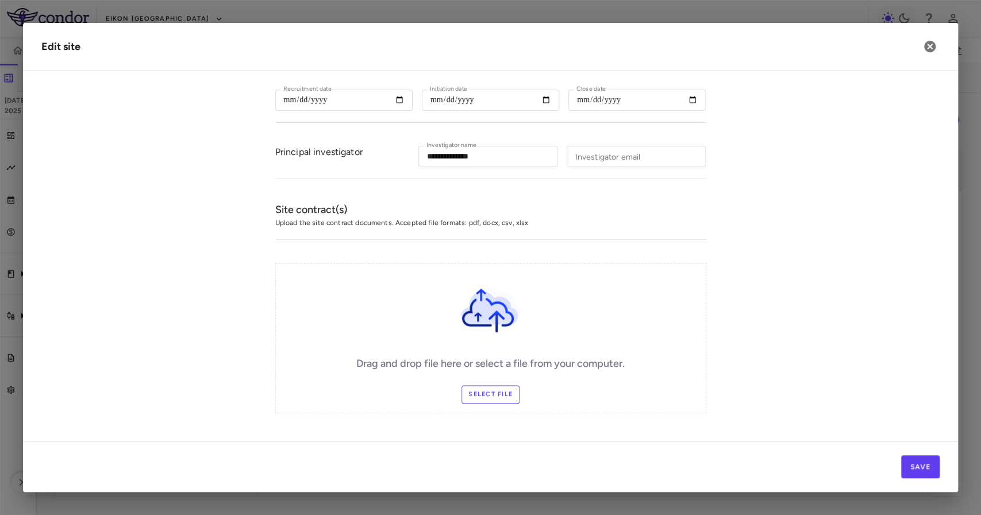
scroll to position [241, 0]
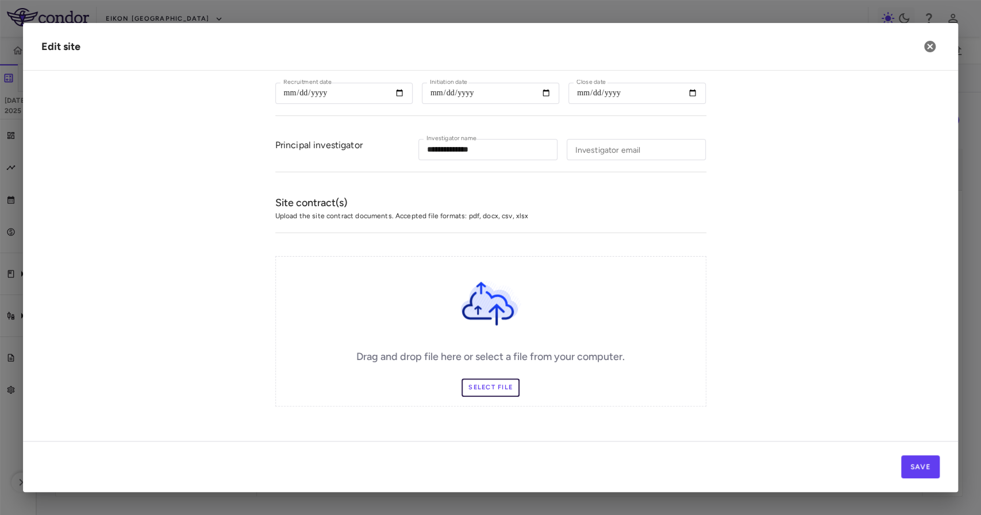
click at [479, 379] on label "Select file" at bounding box center [490, 388] width 58 height 18
click at [0, 0] on input "Select file" at bounding box center [0, 0] width 0 height 0
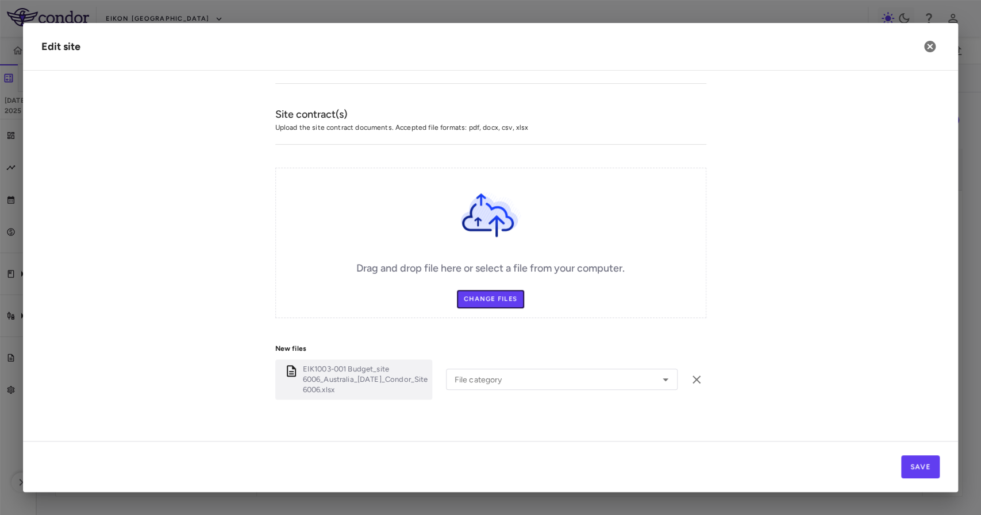
scroll to position [340, 0]
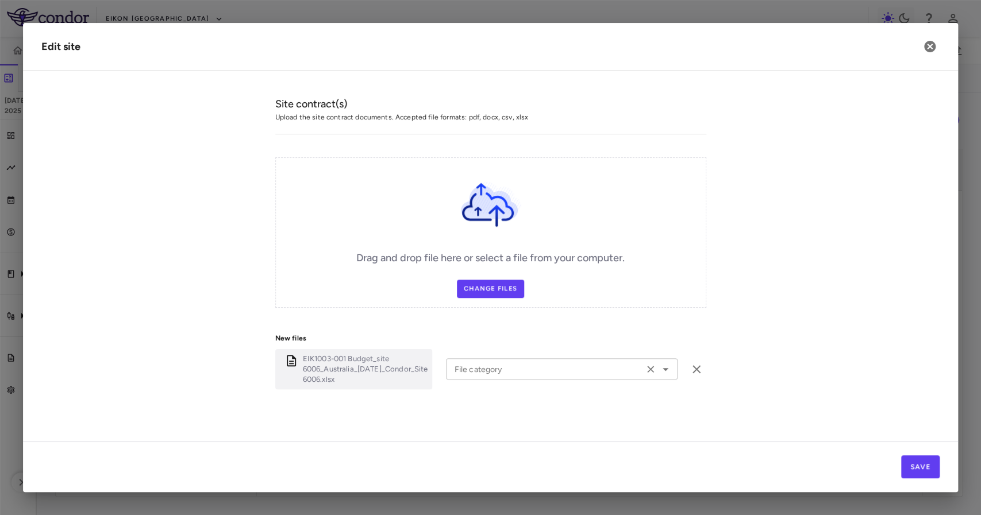
click at [473, 368] on input "File category" at bounding box center [544, 369] width 190 height 14
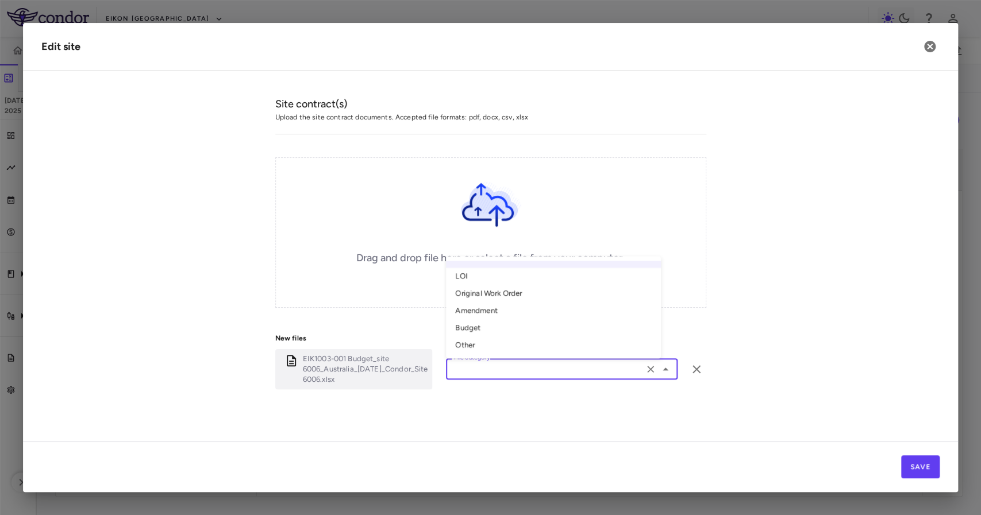
click at [481, 344] on li "Other" at bounding box center [553, 345] width 215 height 17
type input "*****"
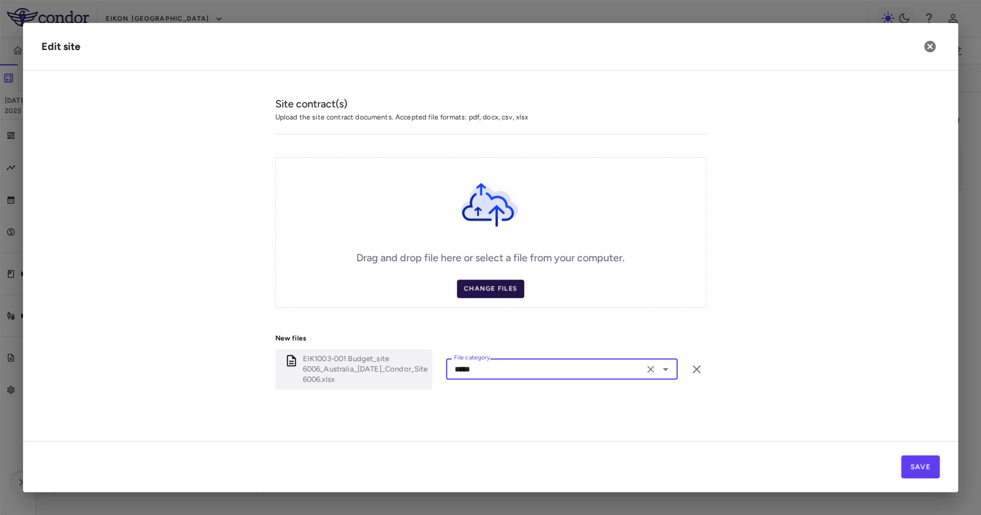
click at [463, 295] on div "Drag and drop file here or select a file from your computer. Change Files" at bounding box center [490, 232] width 431 height 151
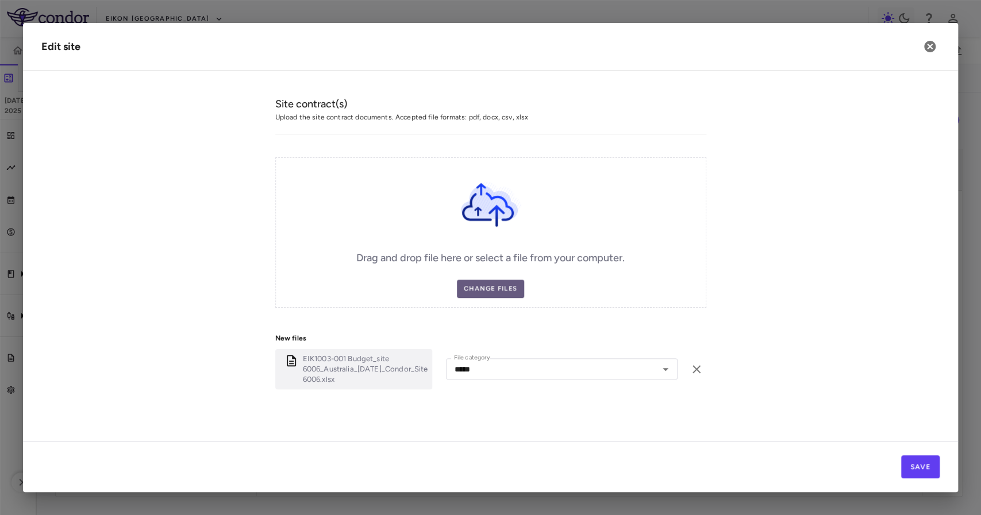
click at [483, 282] on label "Change Files" at bounding box center [490, 289] width 67 height 18
click at [0, 0] on input "Change Files" at bounding box center [0, 0] width 0 height 0
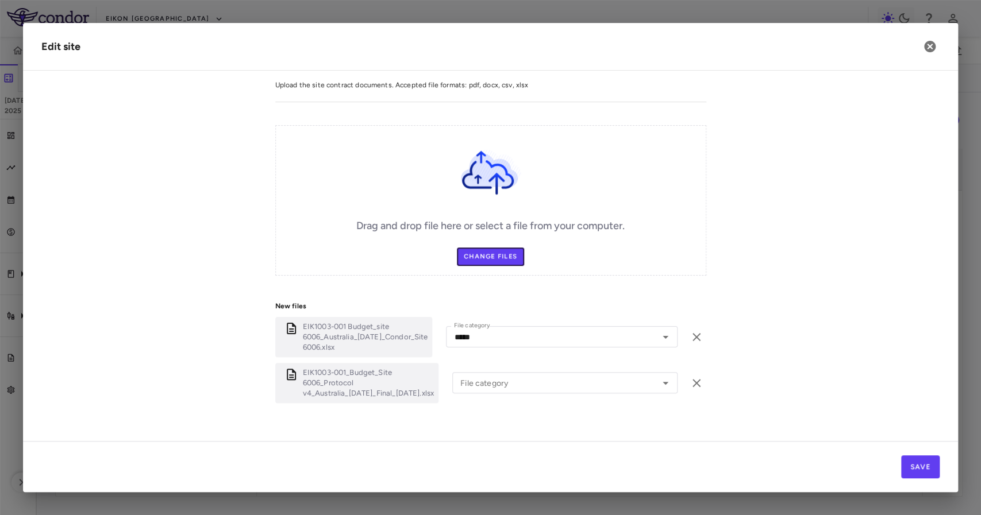
scroll to position [396, 0]
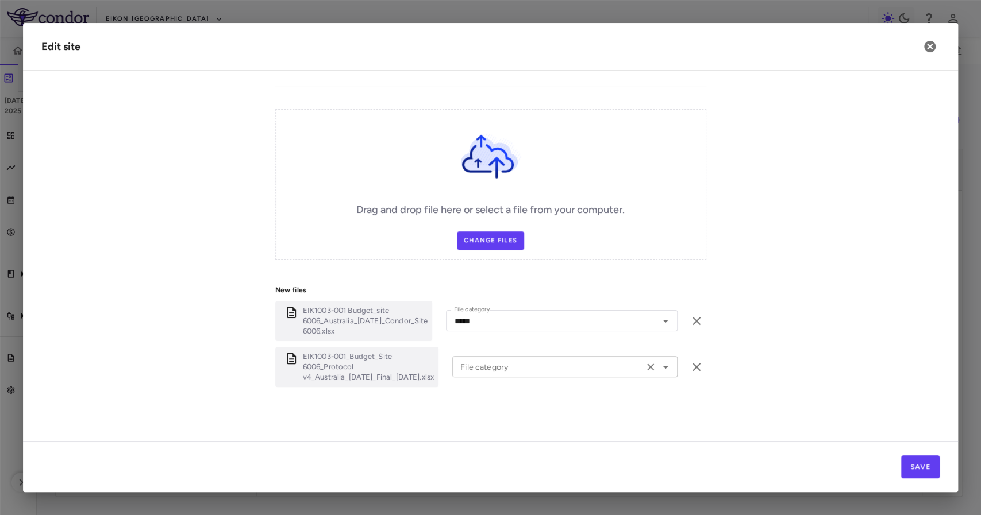
click at [502, 360] on input "File category" at bounding box center [548, 367] width 184 height 14
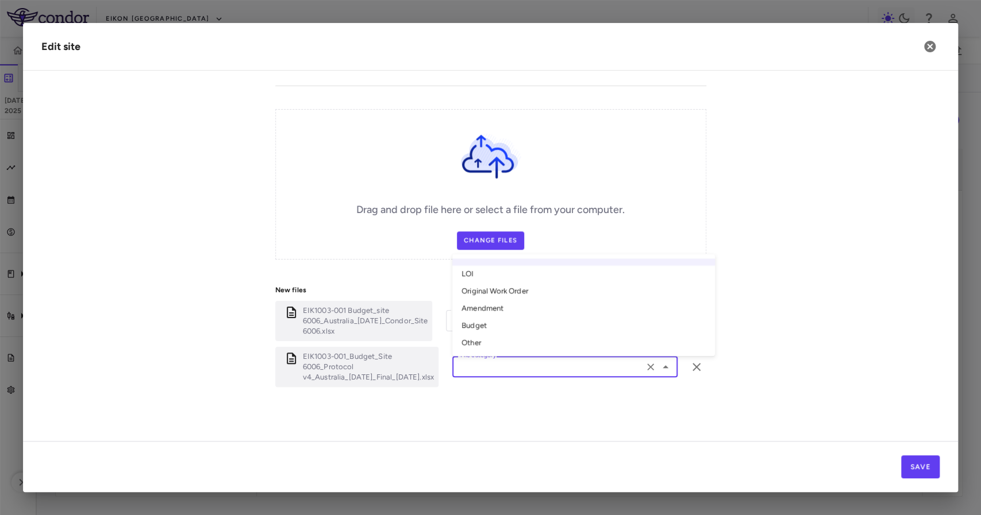
click at [452, 311] on li "Amendment" at bounding box center [583, 308] width 263 height 17
type input "*********"
click at [476, 232] on label "Change Files" at bounding box center [490, 241] width 67 height 18
click at [0, 0] on input "Change Files" at bounding box center [0, 0] width 0 height 0
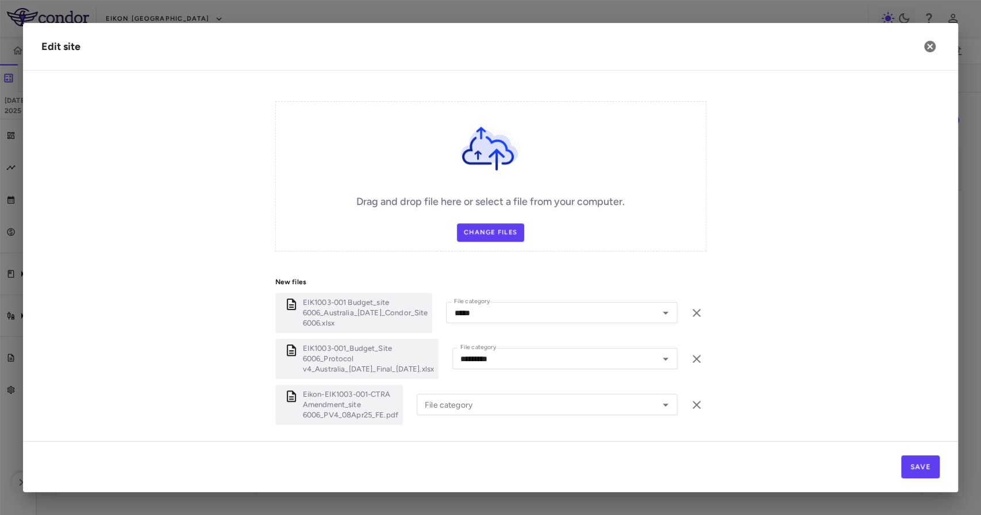
click at [679, 416] on div "Eikon-EIK1003-001-CTRA Amendment_site 6006_PV4_08Apr25_FE.pdf File category Fil…" at bounding box center [490, 405] width 431 height 40
click at [689, 412] on icon "button" at bounding box center [696, 405] width 14 height 14
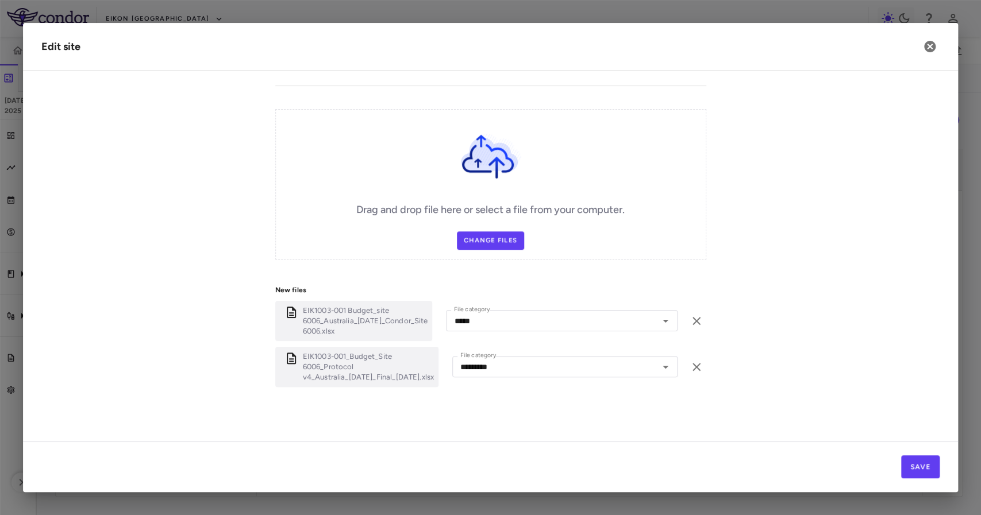
click at [490, 211] on div "Drag and drop file here or select a file from your computer. Change Files" at bounding box center [490, 184] width 431 height 151
click at [506, 232] on label "Change Files" at bounding box center [490, 241] width 67 height 18
click at [0, 0] on input "Change Files" at bounding box center [0, 0] width 0 height 0
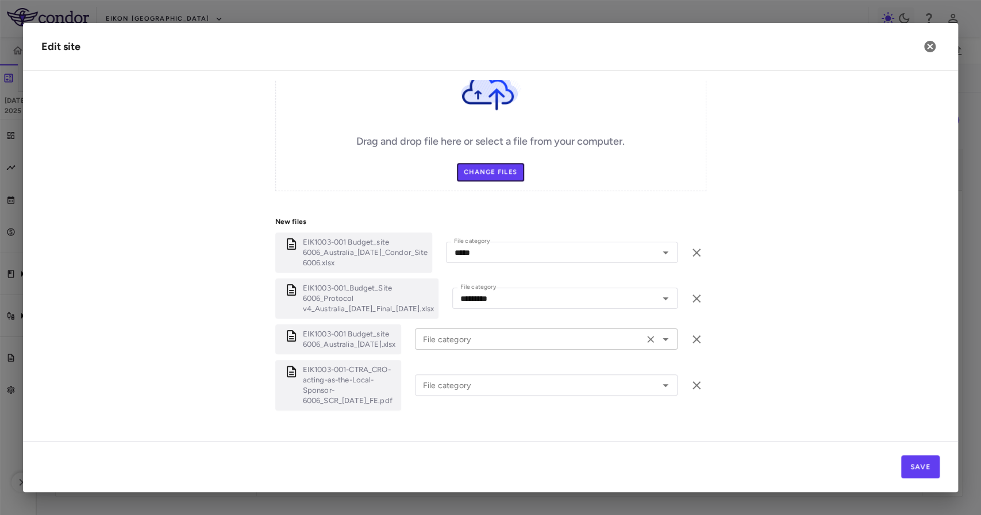
scroll to position [473, 0]
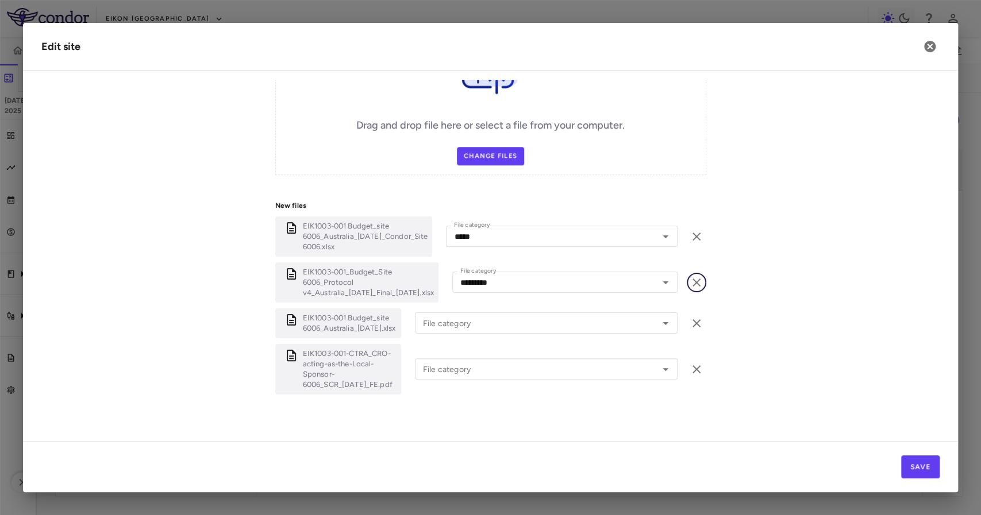
click at [689, 283] on icon "button" at bounding box center [696, 283] width 14 height 14
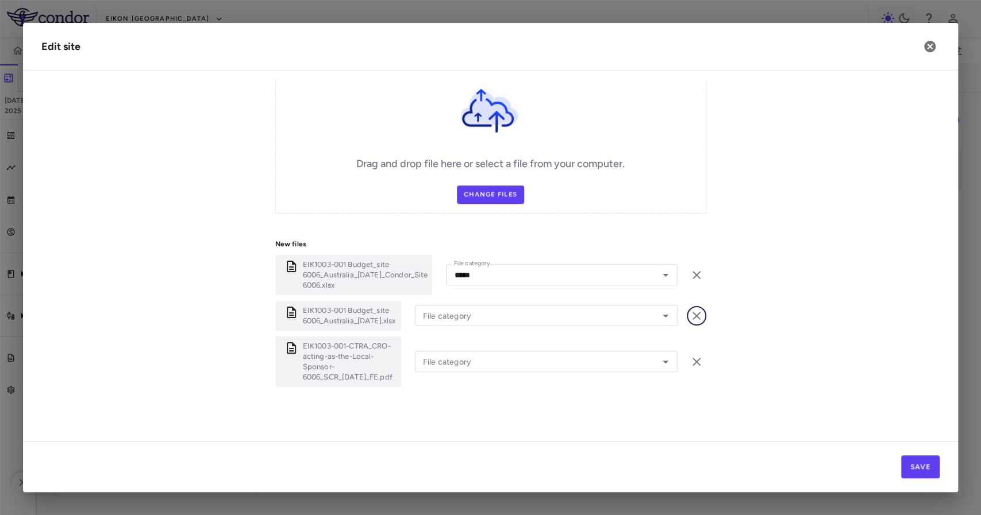
scroll to position [432, 0]
click at [512, 317] on input "File category" at bounding box center [529, 318] width 222 height 14
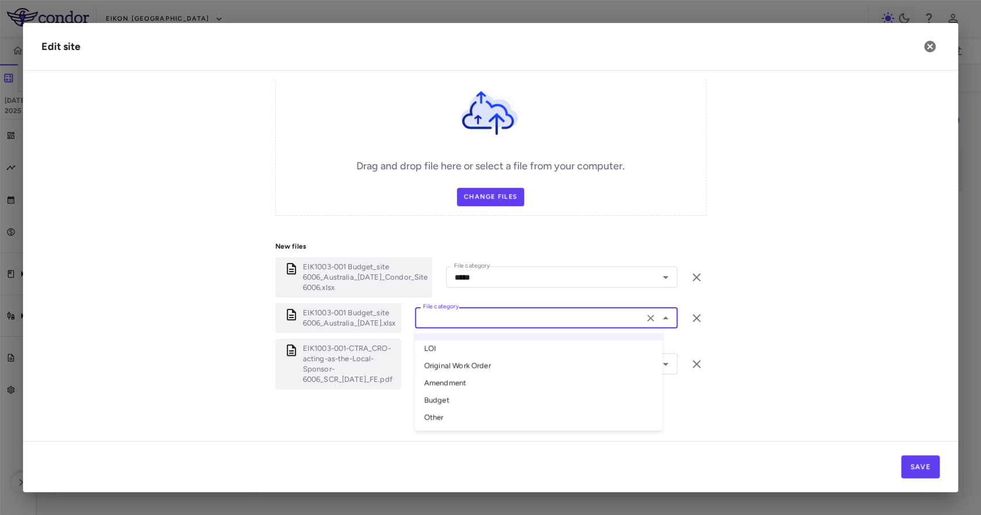
click at [508, 394] on li "Budget" at bounding box center [538, 400] width 247 height 17
type input "******"
click at [515, 348] on div "EIK1003-001-CTRA_CRO-acting-as-the-Local-Sponsor-6006_SCR_[DATE]_FE.pdf File ca…" at bounding box center [490, 364] width 431 height 51
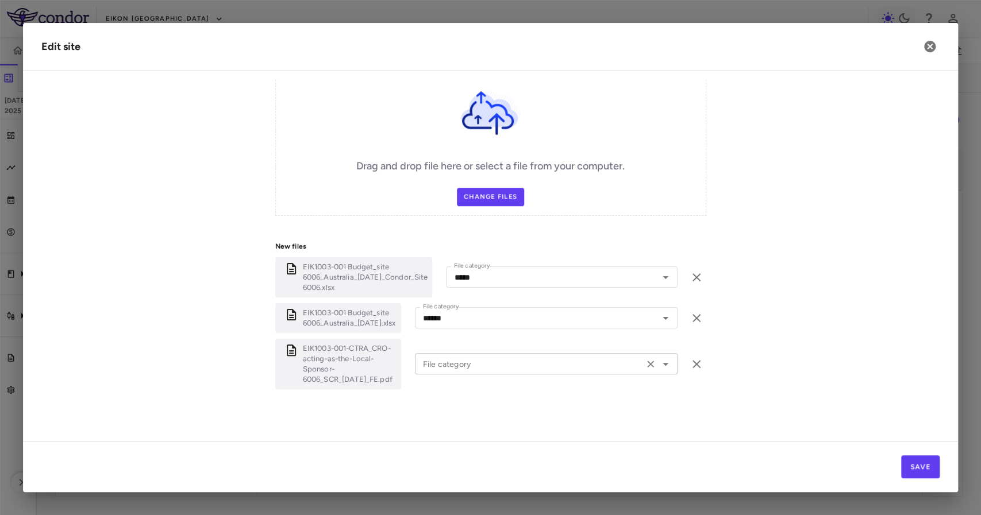
click at [521, 363] on input "File category" at bounding box center [529, 364] width 222 height 14
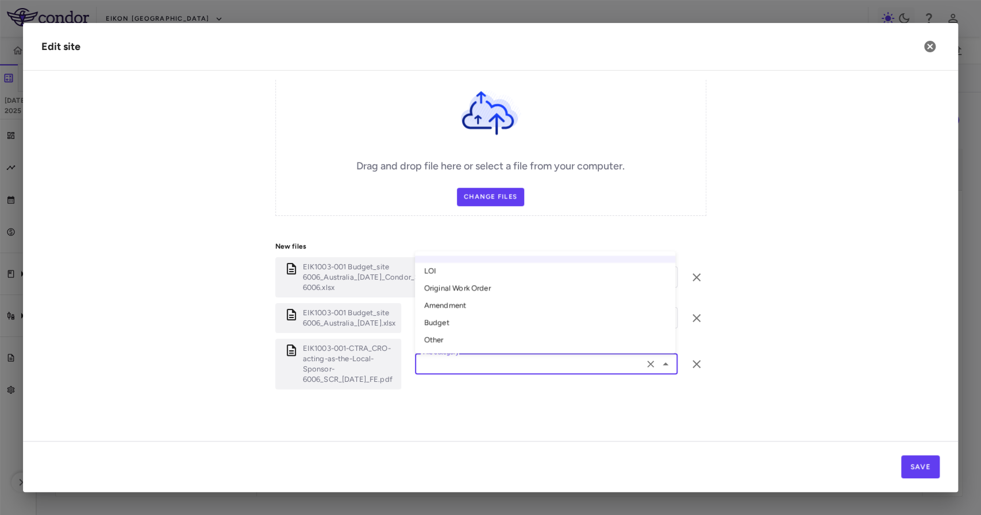
click at [493, 288] on li "Original Work Order" at bounding box center [545, 288] width 260 height 17
type input "**********"
click at [803, 327] on form "**********" at bounding box center [490, 51] width 898 height 733
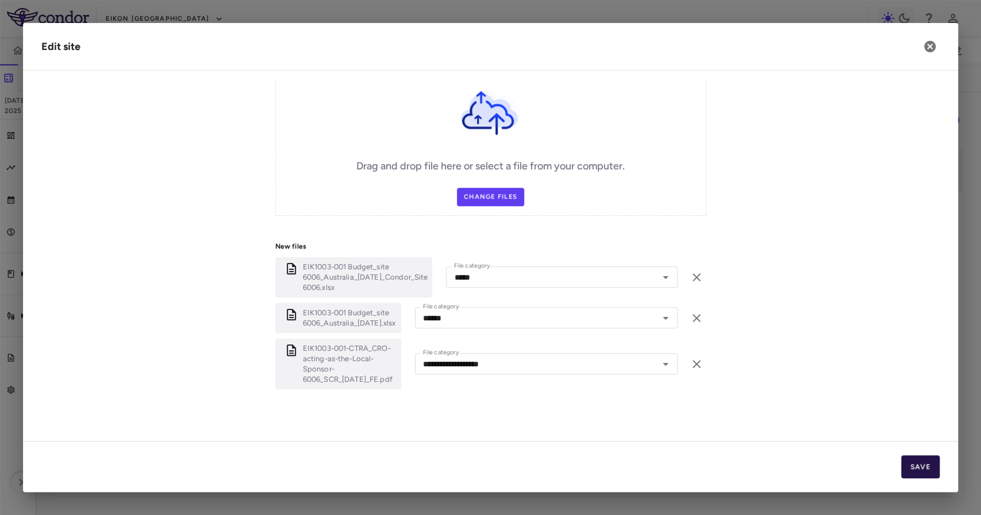
click at [917, 465] on button "Save" at bounding box center [920, 467] width 38 height 23
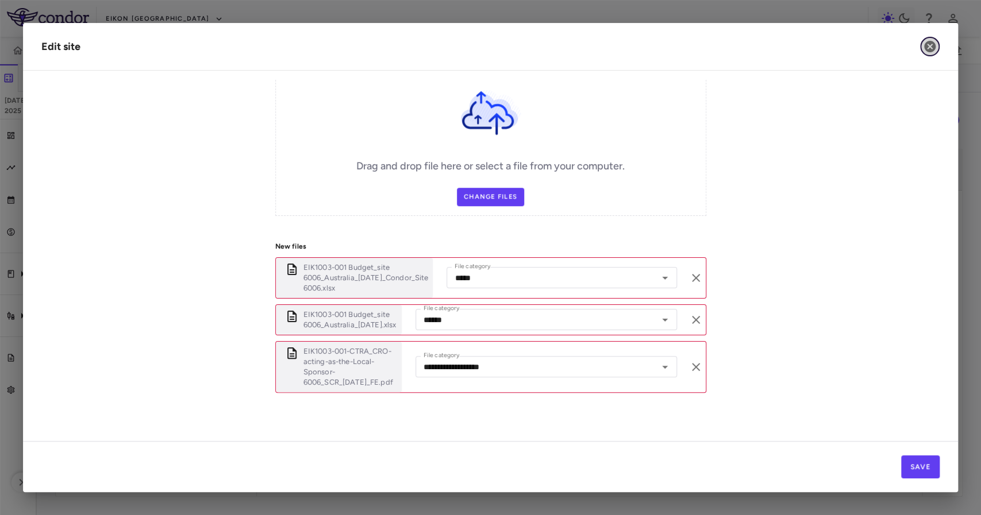
click at [927, 46] on icon "button" at bounding box center [929, 46] width 11 height 11
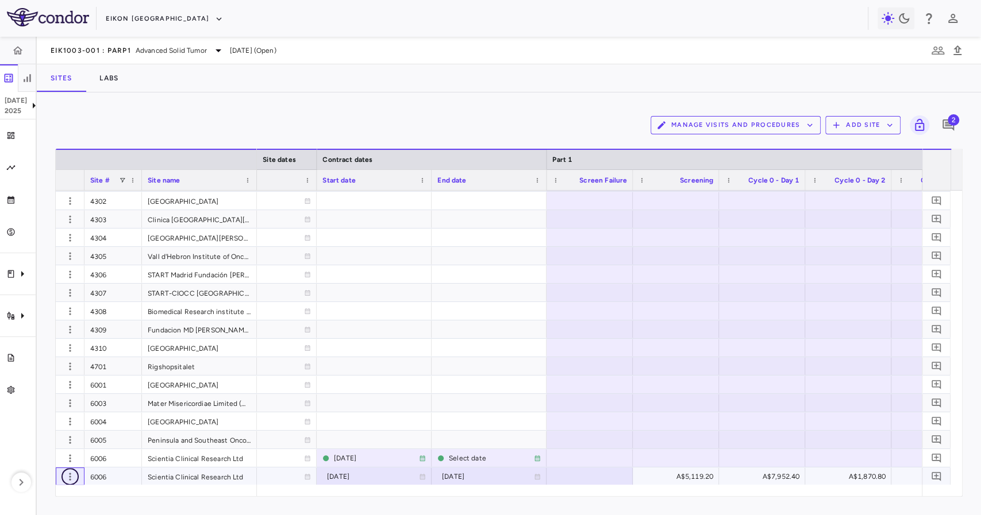
click at [70, 477] on icon "button" at bounding box center [70, 476] width 2 height 7
click at [84, 501] on div "Edit site" at bounding box center [53, 500] width 107 height 21
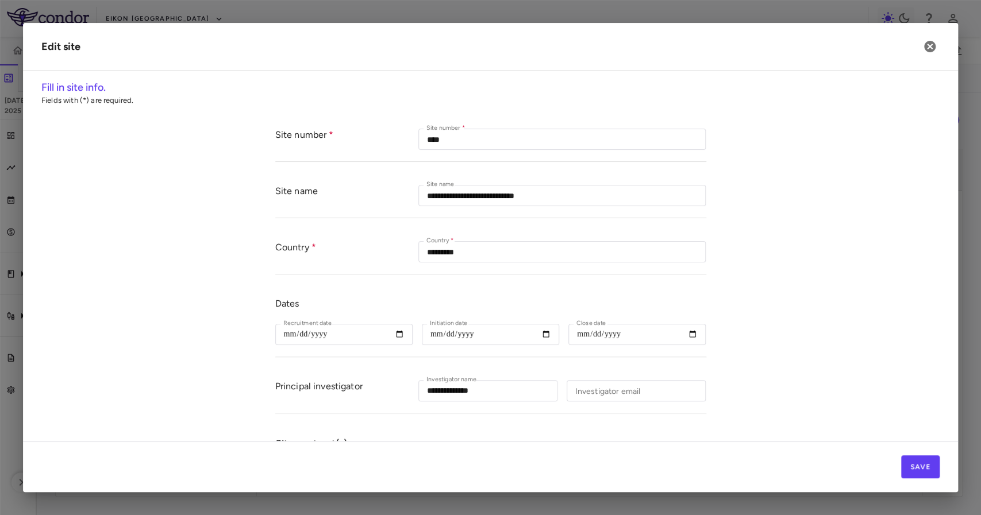
scroll to position [241, 0]
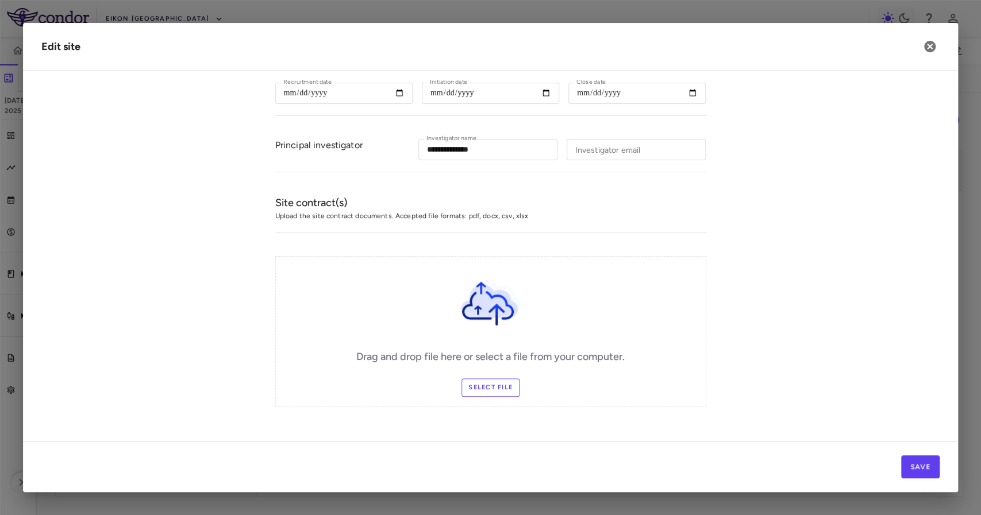
click at [483, 398] on div "Drag and drop file here or select a file from your computer. Select file" at bounding box center [490, 331] width 431 height 151
drag, startPoint x: 485, startPoint y: 372, endPoint x: 494, endPoint y: 384, distance: 14.4
click at [487, 372] on div "Drag and drop file here or select a file from your computer. Select file" at bounding box center [490, 331] width 431 height 151
click at [495, 384] on label "Select file" at bounding box center [490, 388] width 58 height 18
click at [0, 0] on input "Select file" at bounding box center [0, 0] width 0 height 0
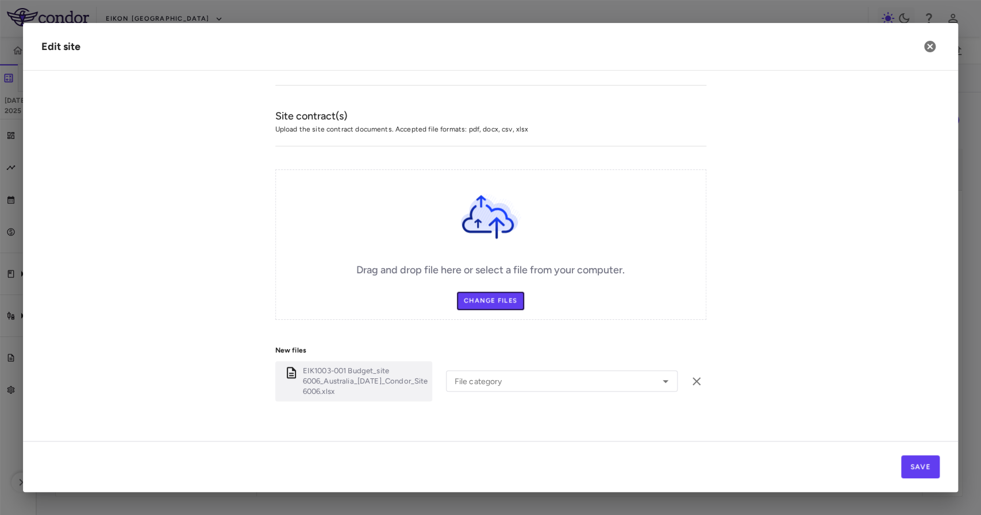
scroll to position [340, 0]
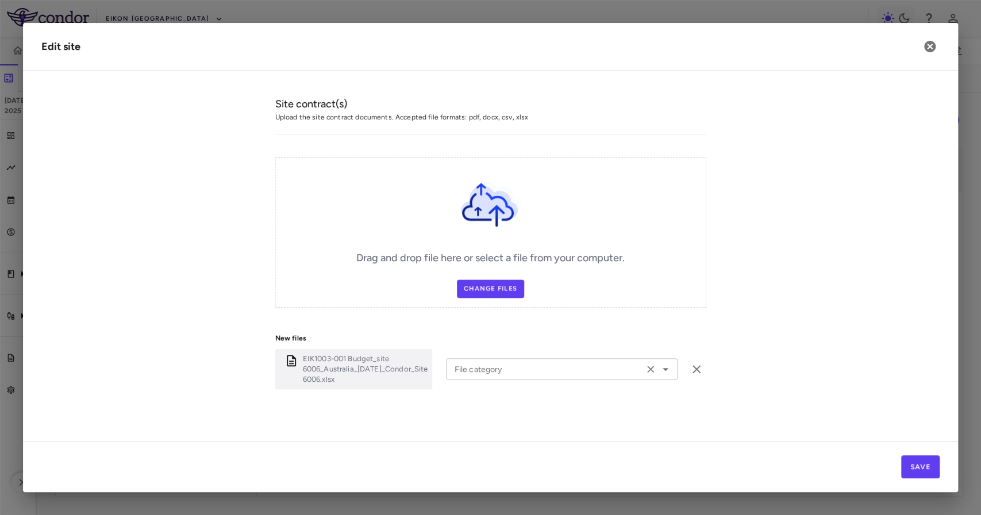
click at [492, 369] on div "File category File category" at bounding box center [561, 369] width 231 height 21
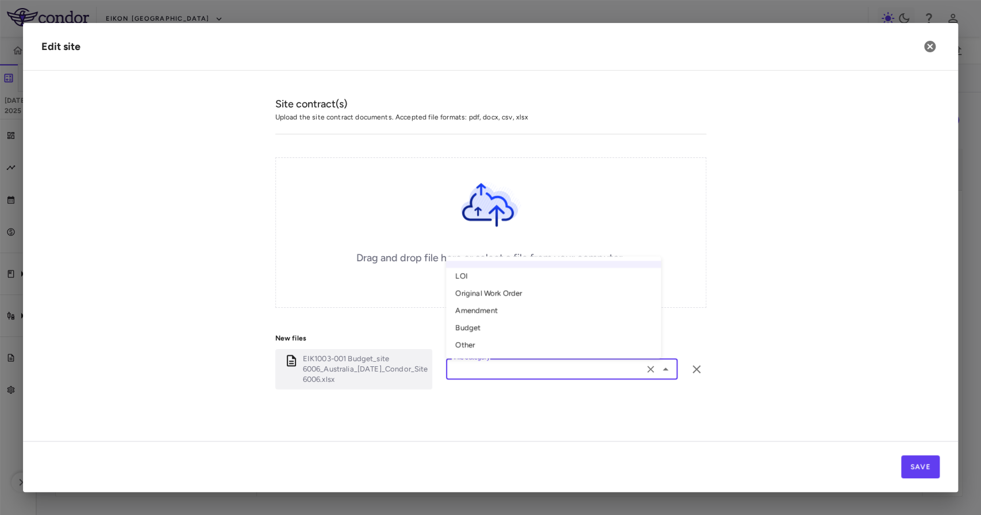
click at [502, 348] on li "Other" at bounding box center [553, 345] width 215 height 17
type input "*****"
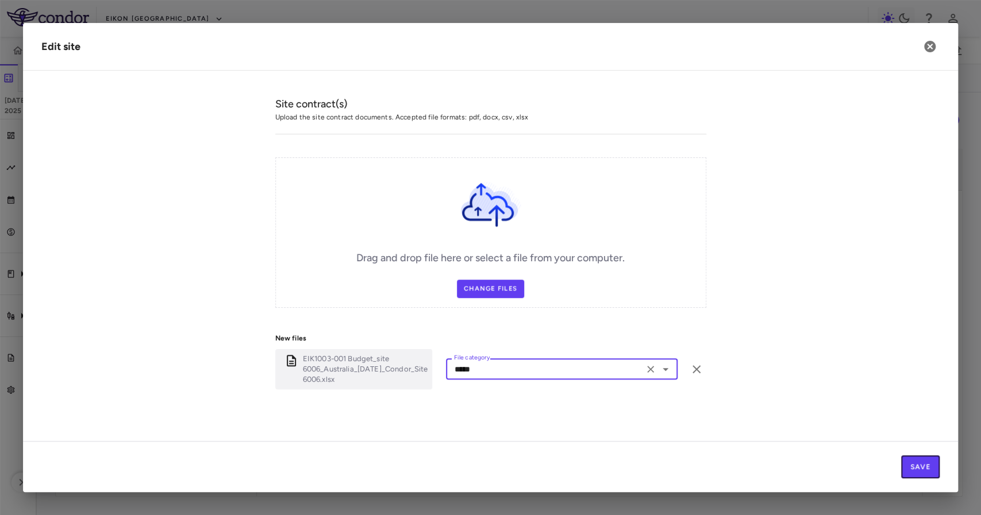
click at [911, 461] on button "Save" at bounding box center [920, 467] width 38 height 23
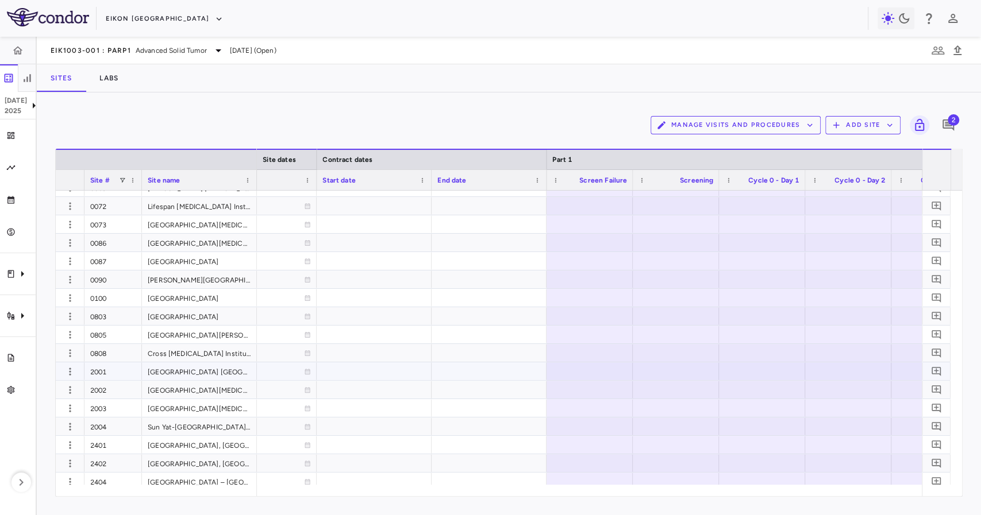
scroll to position [76, 0]
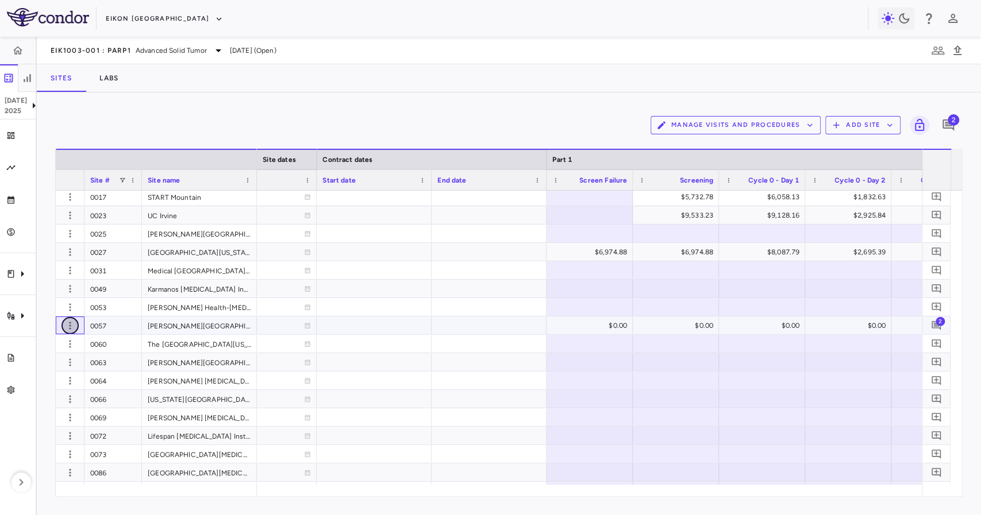
click at [75, 322] on icon "button" at bounding box center [69, 325] width 11 height 11
click at [68, 364] on div "Edit site" at bounding box center [53, 369] width 107 height 21
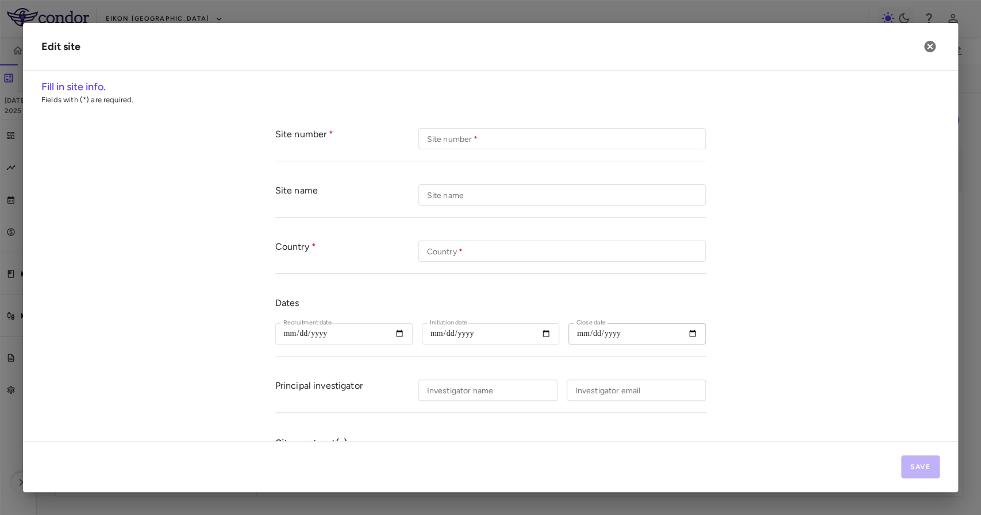
scroll to position [0, 0]
type input "****"
type input "**********"
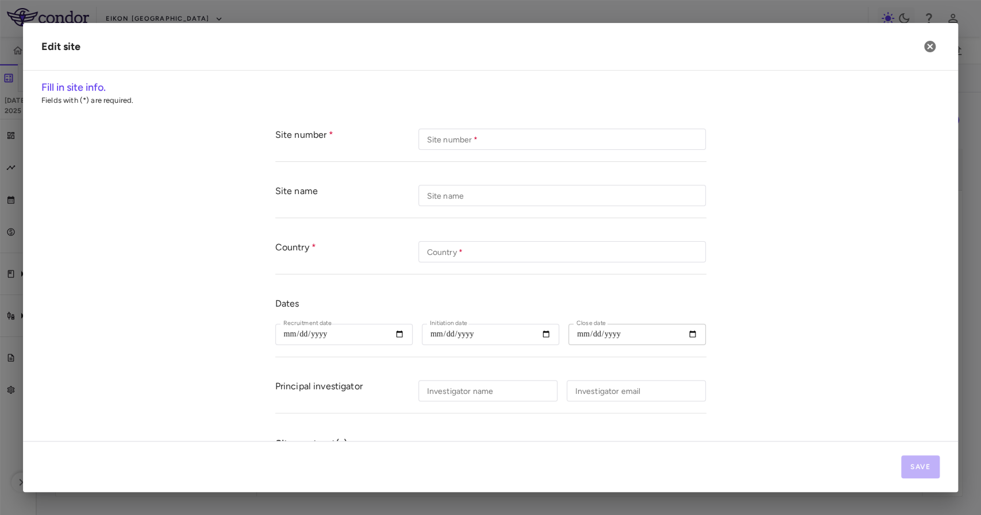
type input "**********"
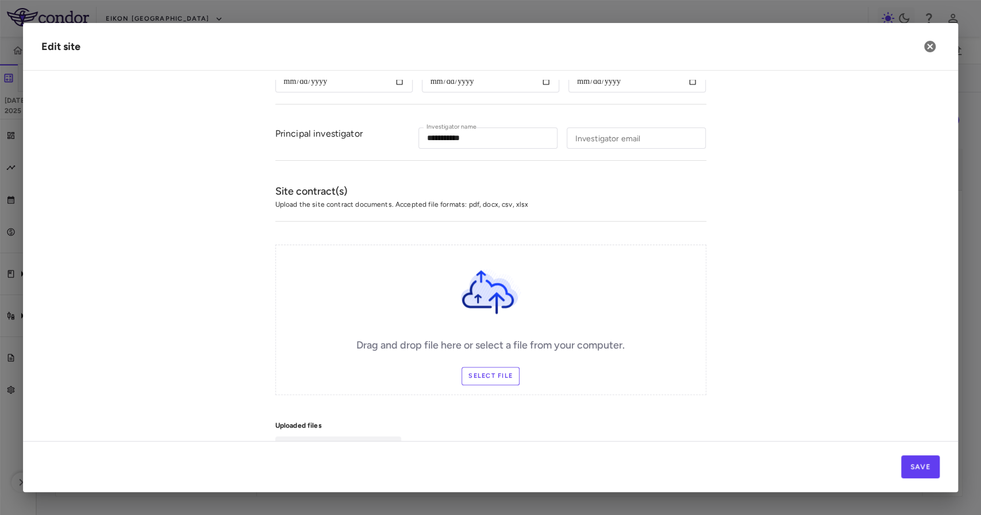
scroll to position [432, 0]
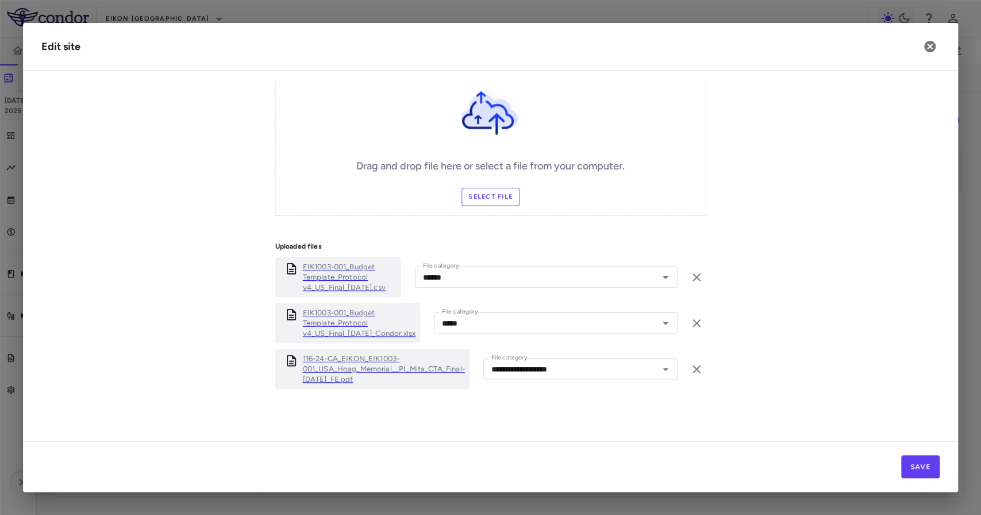
click at [358, 316] on p "EIK1003-001_Budget Template_Protocol v4_US_Final_[DATE]_Condor.xlsx" at bounding box center [359, 323] width 113 height 31
click at [928, 51] on icon "button" at bounding box center [929, 46] width 11 height 11
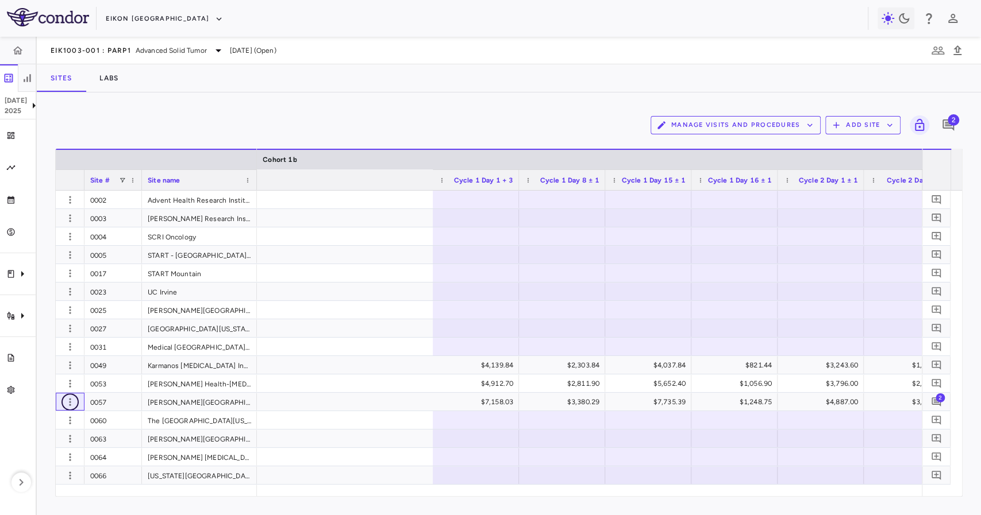
scroll to position [0, 10389]
